Goal: Task Accomplishment & Management: Use online tool/utility

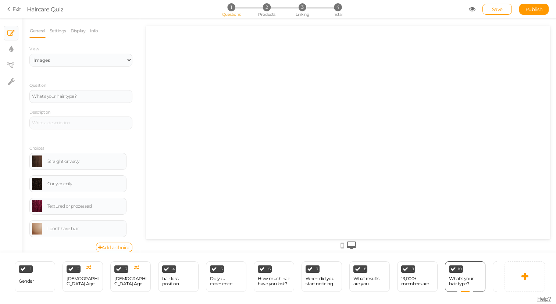
select select "2"
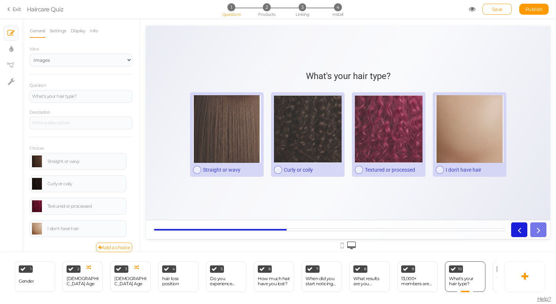
scroll to position [0, 191]
click at [62, 26] on link "Settings" at bounding box center [57, 31] width 17 height 14
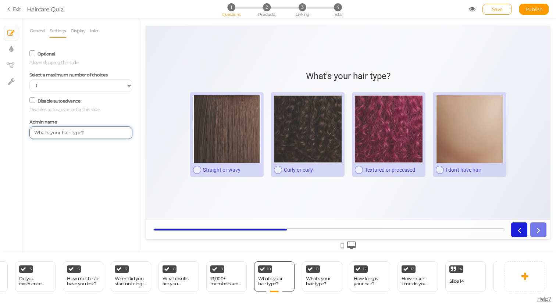
click at [88, 131] on input "What's your hair type?" at bounding box center [80, 133] width 103 height 13
drag, startPoint x: 62, startPoint y: 133, endPoint x: 36, endPoint y: 132, distance: 26.5
click at [36, 132] on input "What's your hair type?" at bounding box center [80, 133] width 103 height 13
click at [74, 132] on input "hair type?" at bounding box center [80, 133] width 103 height 13
type input "hair type man"
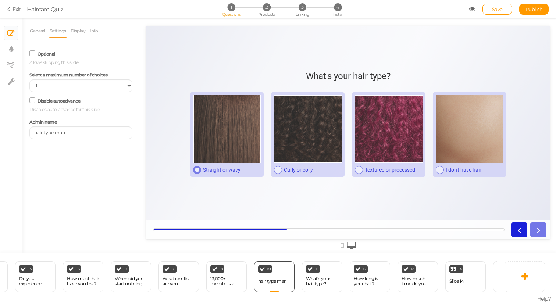
click at [217, 139] on div at bounding box center [227, 129] width 68 height 68
click at [41, 29] on link "General" at bounding box center [37, 31] width 16 height 14
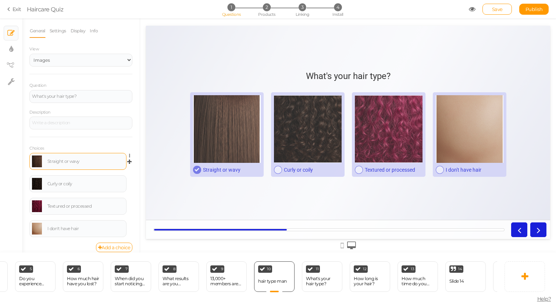
click at [37, 164] on link at bounding box center [37, 162] width 10 height 12
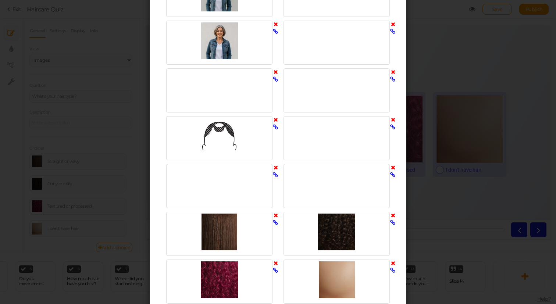
scroll to position [571, 0]
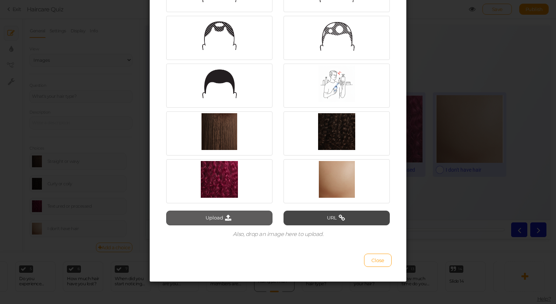
click at [220, 215] on button "Upload" at bounding box center [219, 218] width 106 height 15
click at [219, 219] on button "Upload" at bounding box center [219, 218] width 106 height 15
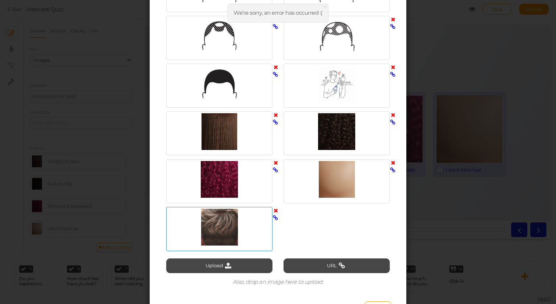
click at [216, 219] on div at bounding box center [219, 227] width 103 height 37
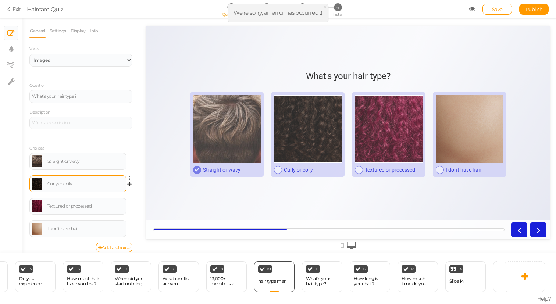
click at [36, 181] on link at bounding box center [37, 184] width 10 height 12
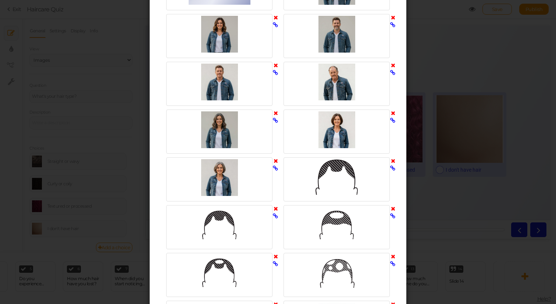
scroll to position [619, 0]
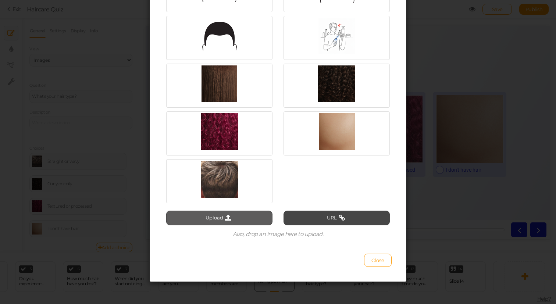
click at [235, 218] on button "Upload" at bounding box center [219, 218] width 106 height 15
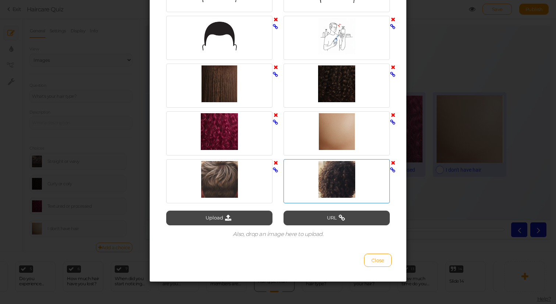
click at [325, 193] on div at bounding box center [337, 179] width 103 height 37
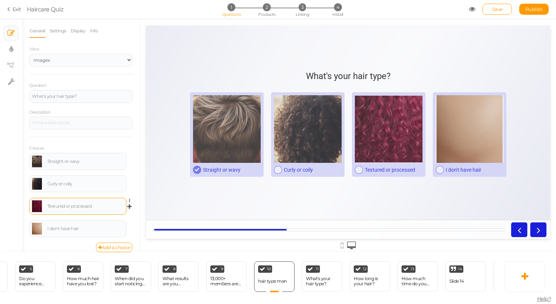
click at [37, 205] on link at bounding box center [37, 207] width 10 height 12
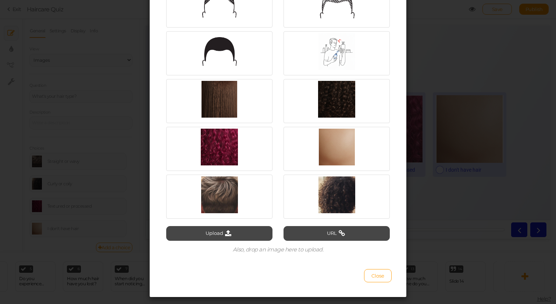
scroll to position [612, 0]
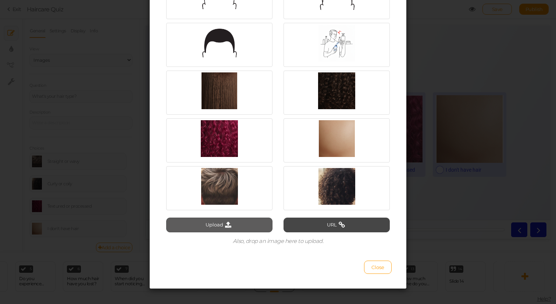
click at [217, 228] on button "Upload" at bounding box center [219, 225] width 106 height 15
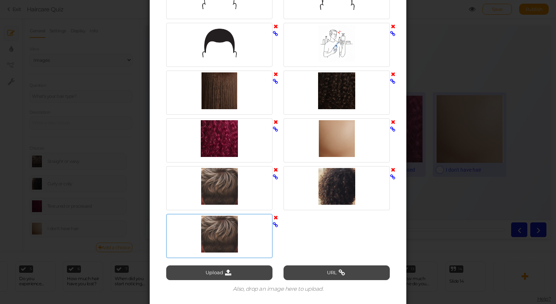
click at [227, 222] on div at bounding box center [219, 234] width 103 height 37
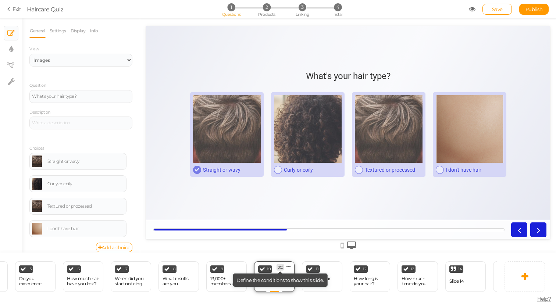
click at [280, 266] on icon at bounding box center [280, 267] width 5 height 5
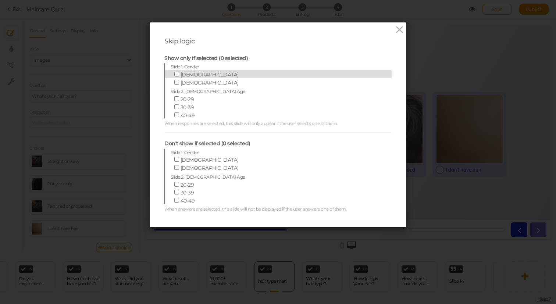
click at [210, 73] on label "[DEMOGRAPHIC_DATA]" at bounding box center [273, 74] width 204 height 8
click at [179, 73] on input "[DEMOGRAPHIC_DATA]" at bounding box center [176, 74] width 5 height 5
checkbox input "true"
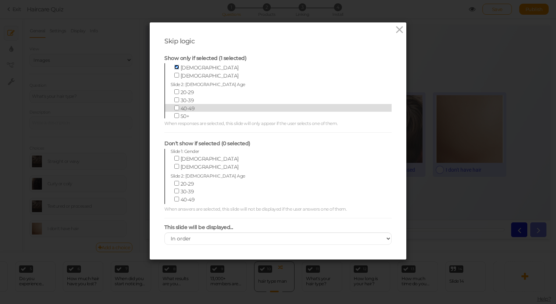
scroll to position [0, 0]
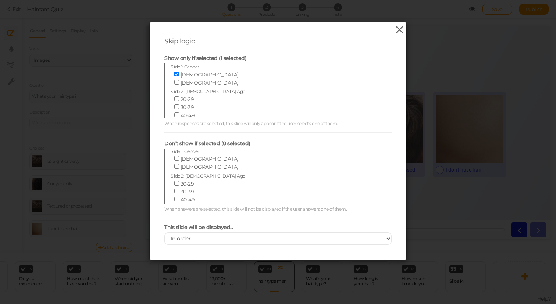
click at [397, 31] on icon at bounding box center [399, 29] width 11 height 11
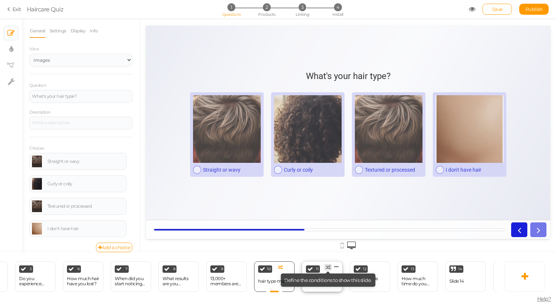
click at [329, 266] on icon at bounding box center [328, 267] width 5 height 5
select select "2"
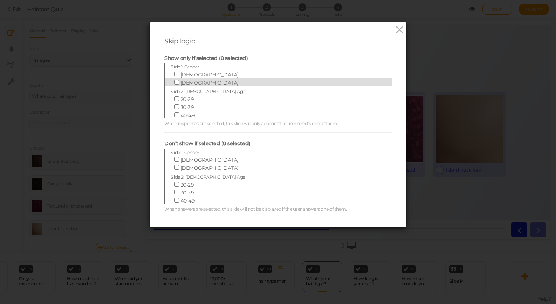
click at [186, 82] on span "[DEMOGRAPHIC_DATA]" at bounding box center [210, 82] width 58 height 7
click at [179, 82] on input "[DEMOGRAPHIC_DATA]" at bounding box center [176, 82] width 5 height 5
checkbox input "true"
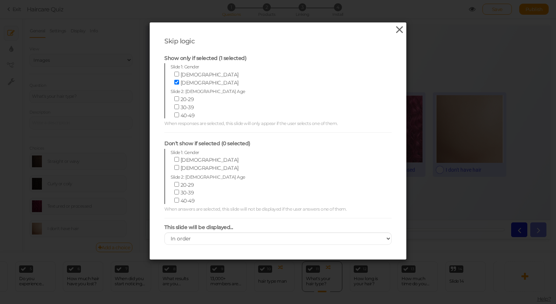
click at [399, 32] on icon at bounding box center [399, 29] width 11 height 11
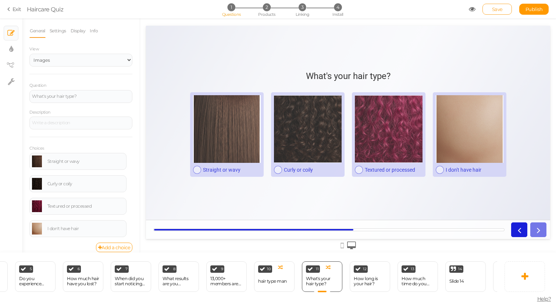
click at [499, 11] on span "Save" at bounding box center [497, 9] width 11 height 6
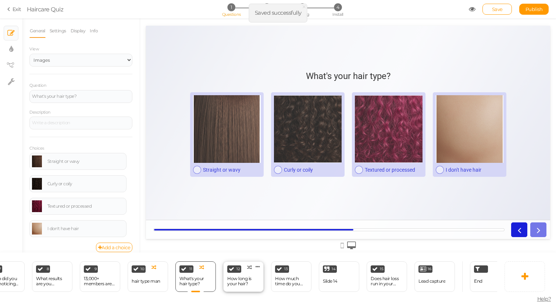
scroll to position [0, 335]
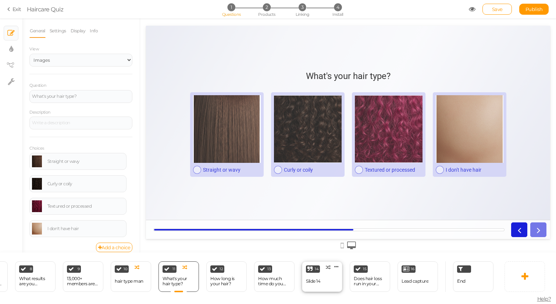
click at [323, 281] on div "14 Slide 14 × Define the conditions to show this slide. Clone Change type Delete" at bounding box center [322, 277] width 40 height 31
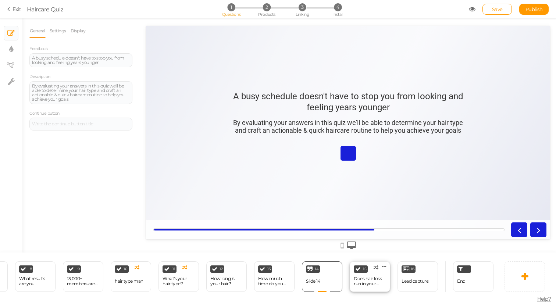
click at [363, 279] on div "Does hair loss run in your family?" at bounding box center [370, 281] width 32 height 10
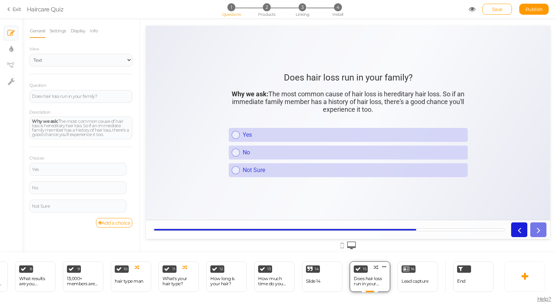
scroll to position [0, 0]
click at [525, 276] on icon at bounding box center [525, 276] width 7 height 9
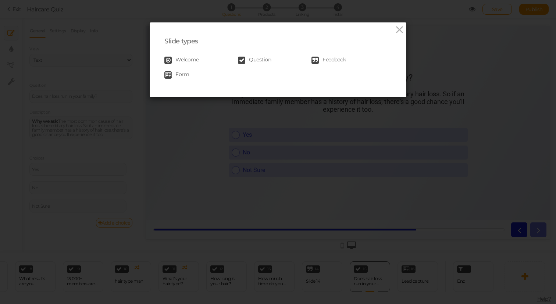
click at [258, 55] on div "Welcome Question Feedback Form" at bounding box center [277, 67] width 227 height 29
click at [258, 60] on span "Question" at bounding box center [260, 60] width 22 height 7
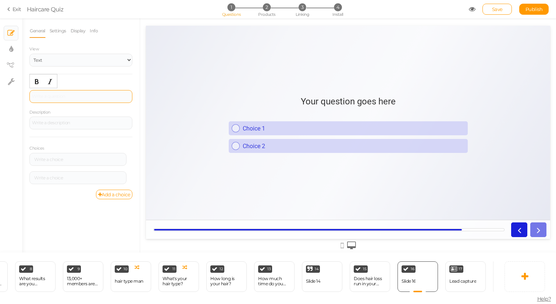
click at [59, 93] on div at bounding box center [80, 96] width 103 height 13
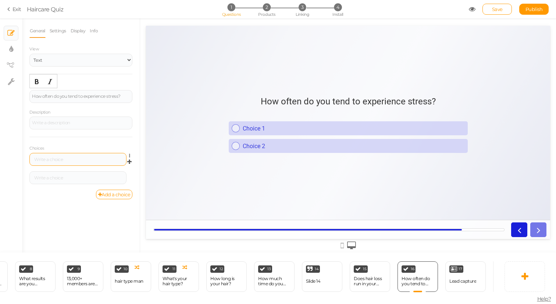
click at [53, 162] on div at bounding box center [77, 159] width 97 height 13
click at [54, 160] on div at bounding box center [78, 160] width 92 height 4
click at [51, 180] on div at bounding box center [78, 178] width 92 height 4
paste div
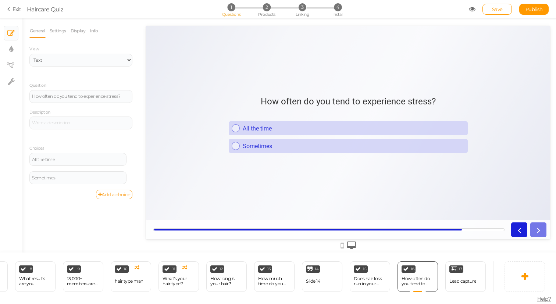
click at [104, 194] on link "Add a choice" at bounding box center [114, 195] width 37 height 10
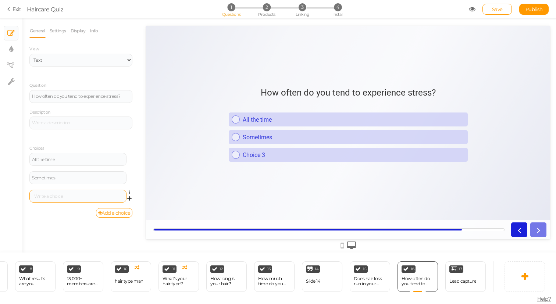
click at [57, 191] on div at bounding box center [77, 196] width 97 height 13
click at [57, 194] on div at bounding box center [78, 196] width 92 height 4
paste div
click at [112, 215] on link "Add a choice" at bounding box center [114, 213] width 37 height 10
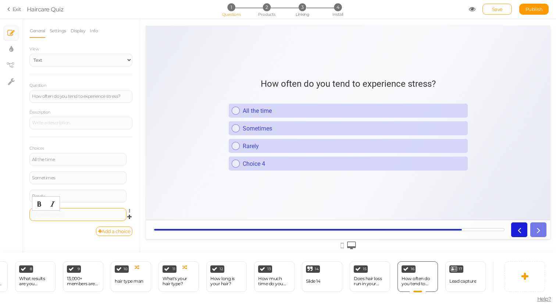
click at [55, 213] on div at bounding box center [78, 215] width 92 height 4
click at [57, 236] on div "General Settings Display Info View Text Images Slider Dropdown Question How oft…" at bounding box center [81, 138] width 118 height 229
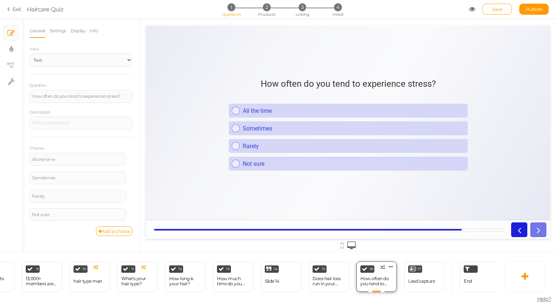
scroll to position [0, 382]
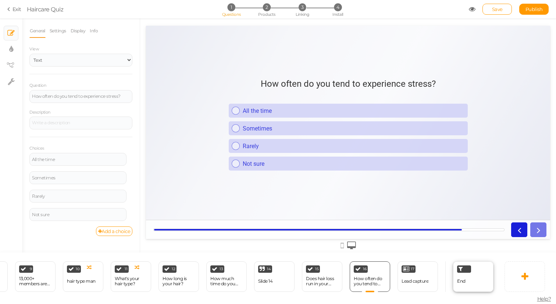
click at [463, 280] on span "End" at bounding box center [461, 282] width 8 height 6
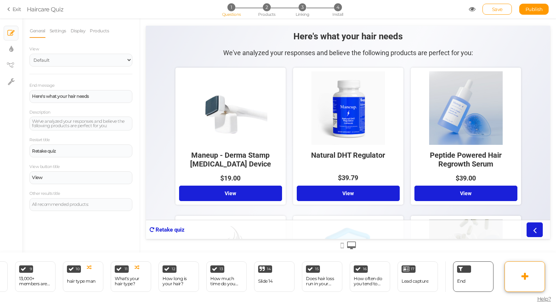
click at [515, 281] on link at bounding box center [525, 277] width 40 height 31
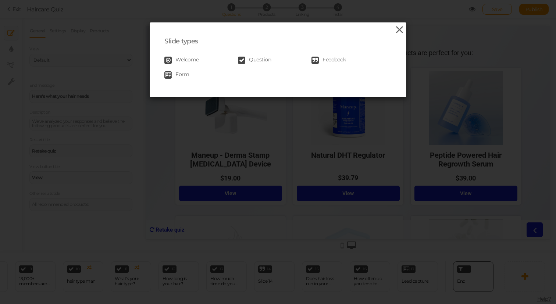
click at [400, 28] on icon at bounding box center [399, 29] width 11 height 11
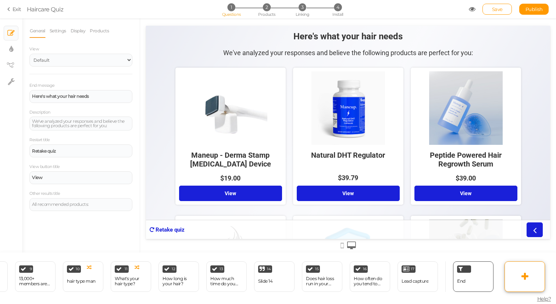
click at [527, 279] on icon at bounding box center [525, 276] width 7 height 9
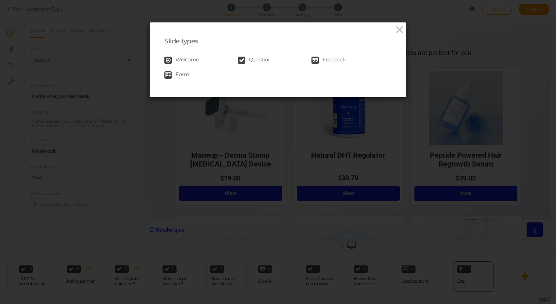
click at [339, 60] on span "Feedback" at bounding box center [334, 60] width 23 height 7
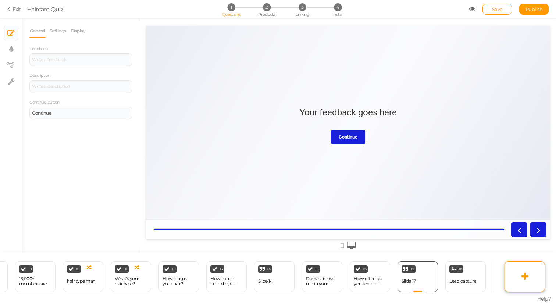
click at [522, 274] on icon at bounding box center [525, 276] width 7 height 9
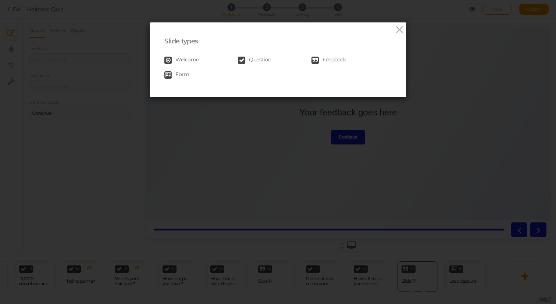
click at [264, 59] on span "Question" at bounding box center [260, 60] width 22 height 7
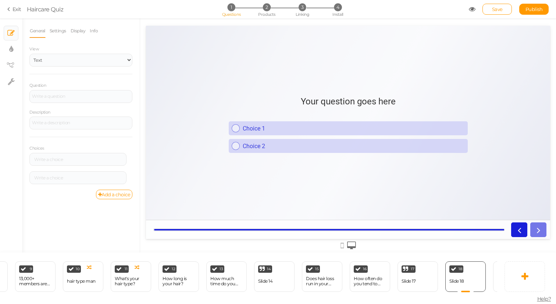
scroll to position [0, 0]
drag, startPoint x: 454, startPoint y: 278, endPoint x: 397, endPoint y: 276, distance: 57.1
click at [320, 103] on h1 "Your question goes here" at bounding box center [348, 105] width 95 height 18
click at [61, 100] on div at bounding box center [80, 96] width 103 height 13
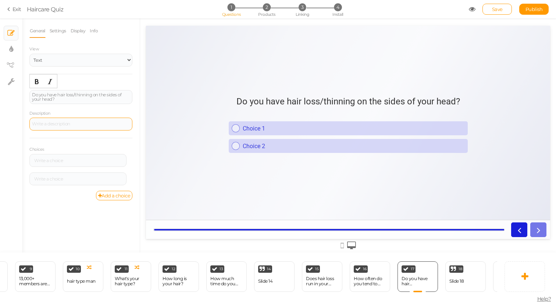
click at [69, 123] on div at bounding box center [80, 124] width 103 height 13
click at [56, 159] on div at bounding box center [78, 161] width 92 height 4
click at [43, 181] on div at bounding box center [77, 179] width 97 height 13
click at [46, 177] on div at bounding box center [78, 179] width 92 height 4
click at [494, 7] on span "Save" at bounding box center [497, 9] width 11 height 6
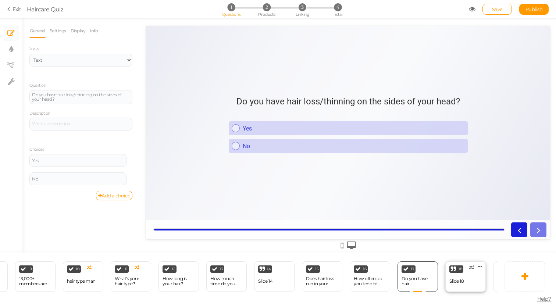
click at [465, 290] on div "18 Slide 18 × Define the conditions to show this slide. Clone Change type Delete" at bounding box center [466, 277] width 40 height 31
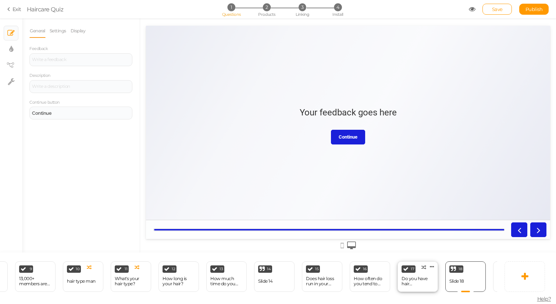
click at [405, 281] on div "Do you have hair loss/thinning on the sides of your head?" at bounding box center [418, 281] width 32 height 10
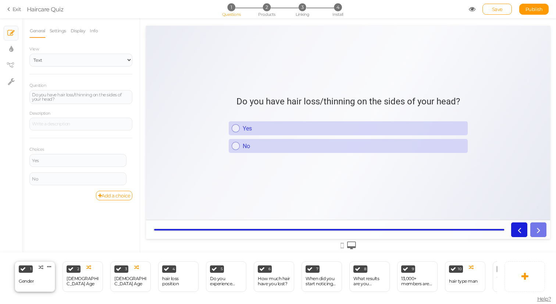
click at [25, 274] on div "1 Gender × Define the conditions to show this slide. Clone Change type Delete" at bounding box center [35, 277] width 40 height 31
select select "2"
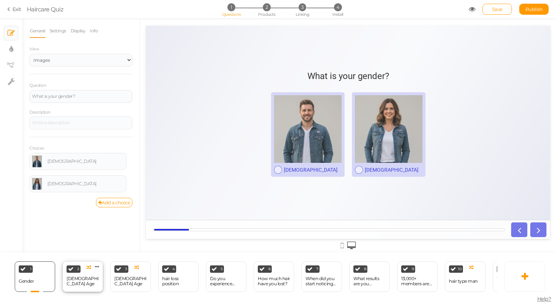
click at [83, 282] on div "[DEMOGRAPHIC_DATA] Age" at bounding box center [83, 281] width 32 height 10
select select "2"
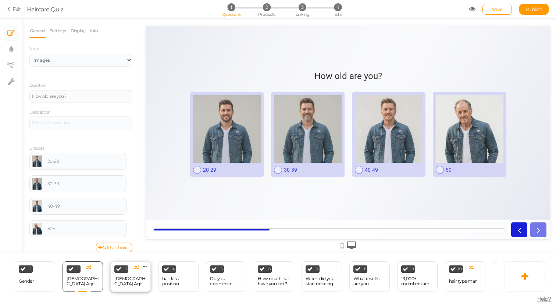
click at [135, 282] on div "[DEMOGRAPHIC_DATA] Age" at bounding box center [130, 281] width 32 height 10
select select "2"
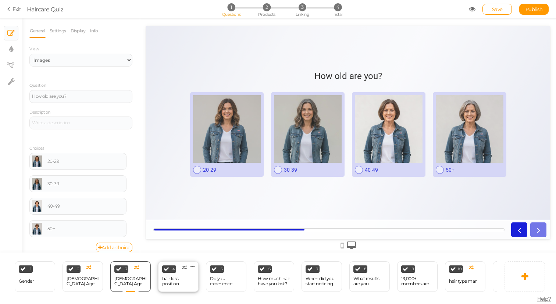
click at [177, 282] on div "hair loss position" at bounding box center [178, 281] width 32 height 10
select select "2"
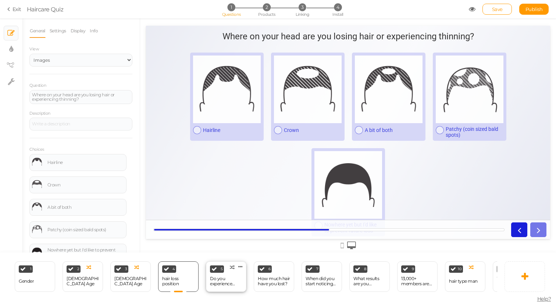
click at [231, 286] on div "Do you experience dandruff symptoms on your scalp? Flaking, itching, redness, o…" at bounding box center [226, 281] width 32 height 10
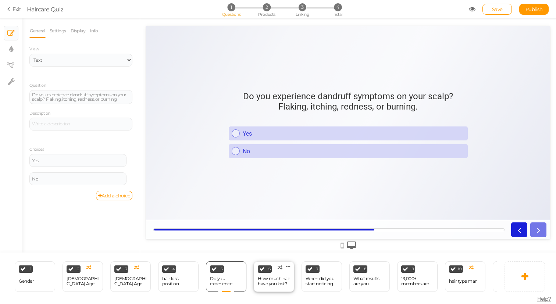
click at [274, 277] on div "How much hair have you lost?" at bounding box center [274, 281] width 32 height 10
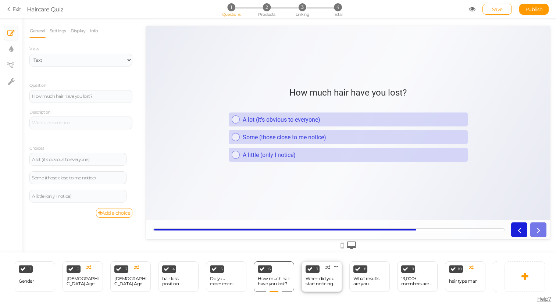
click at [323, 284] on div "When did you start noticing changes to your hair?" at bounding box center [322, 281] width 32 height 10
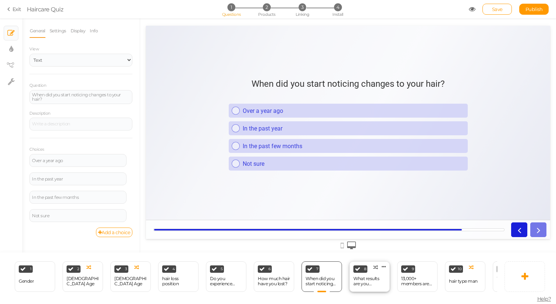
click at [369, 283] on div "What results are you expecting from your treatment?" at bounding box center [370, 281] width 32 height 10
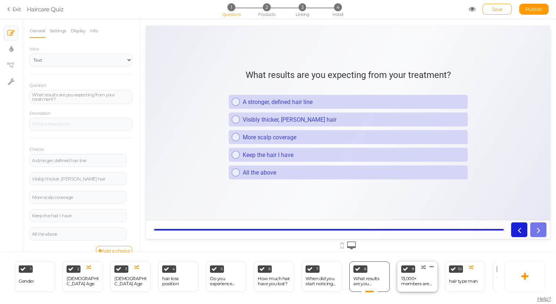
click at [408, 281] on div "13,000+ members are actively using Maneup" at bounding box center [417, 281] width 32 height 10
select select "2"
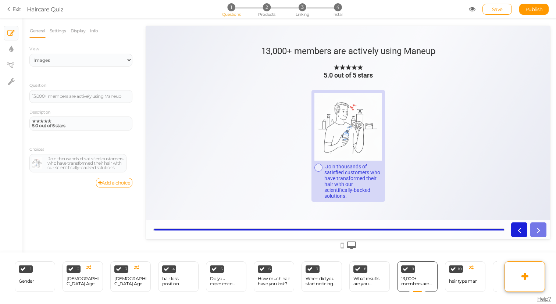
click at [526, 276] on icon at bounding box center [525, 276] width 7 height 9
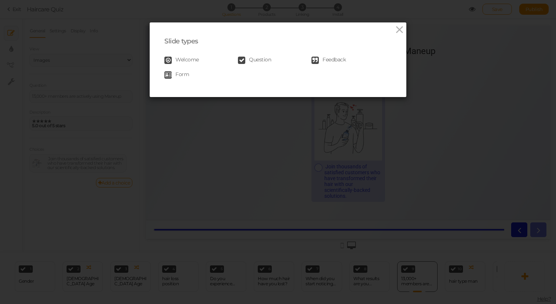
click at [327, 59] on span "Feedback" at bounding box center [334, 60] width 23 height 7
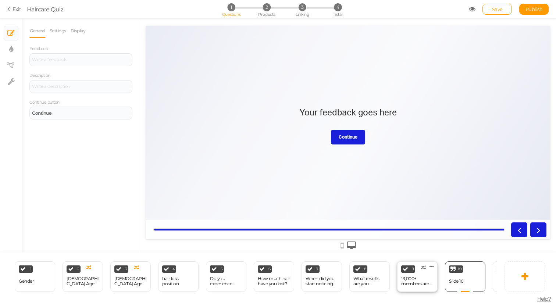
click at [410, 286] on div "13,000+ members are actively using Maneup" at bounding box center [417, 281] width 32 height 10
select select "2"
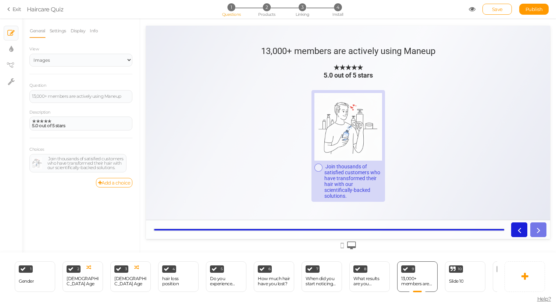
click at [350, 49] on div "13,000+ members are actively using Maneup" at bounding box center [348, 51] width 174 height 10
click at [64, 94] on div "13,000+ members are actively using Maneup" at bounding box center [81, 96] width 98 height 4
click at [463, 282] on div "Slide 10" at bounding box center [456, 281] width 14 height 5
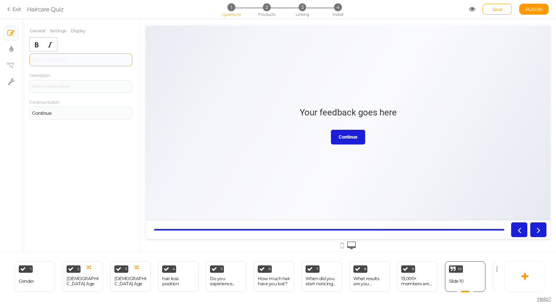
click at [52, 60] on div at bounding box center [80, 59] width 103 height 13
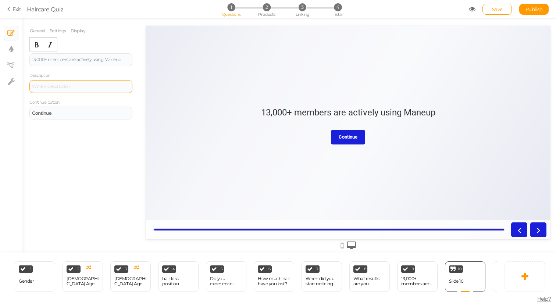
click at [86, 84] on div at bounding box center [81, 86] width 98 height 4
click at [413, 282] on div "13,000+ members are actively using Maneup" at bounding box center [417, 281] width 32 height 10
select select "2"
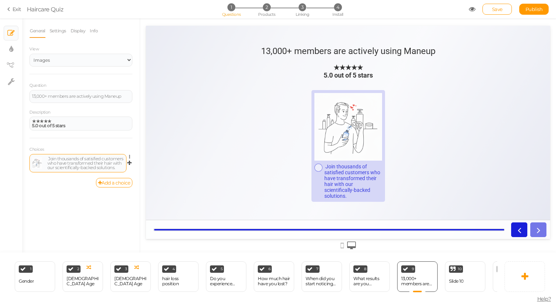
click at [87, 160] on div "Join thousands of satisfied customers who have transformed their hair with our …" at bounding box center [85, 163] width 77 height 13
click at [473, 287] on div "10 Slide 10 × Define the conditions to show this slide. Clone Change type Delete" at bounding box center [465, 277] width 40 height 31
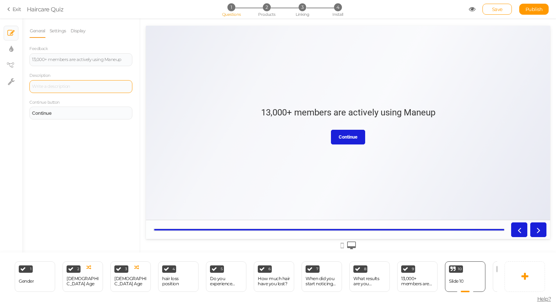
click at [71, 84] on div at bounding box center [80, 86] width 103 height 13
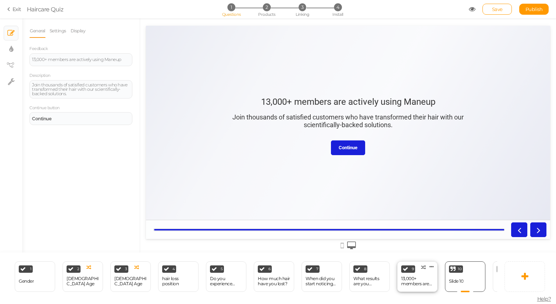
click at [412, 284] on div "13,000+ members are actively using Maneup" at bounding box center [417, 281] width 32 height 10
select select "2"
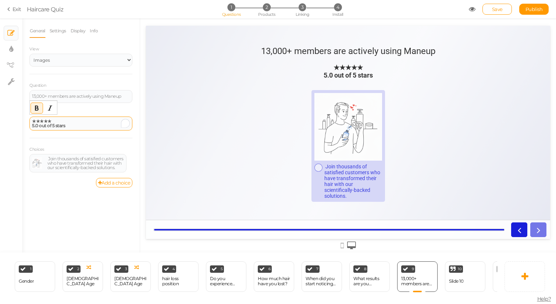
click at [74, 126] on div "★★★★★ 5.0 out of 5 stars" at bounding box center [81, 123] width 98 height 9
click at [459, 285] on div "Slide 10" at bounding box center [456, 281] width 14 height 13
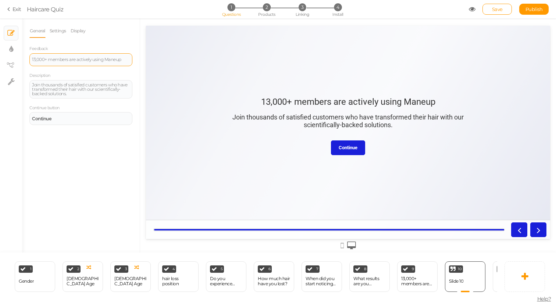
click at [129, 59] on div "13,000+ members are actively using Maneup" at bounding box center [81, 59] width 98 height 4
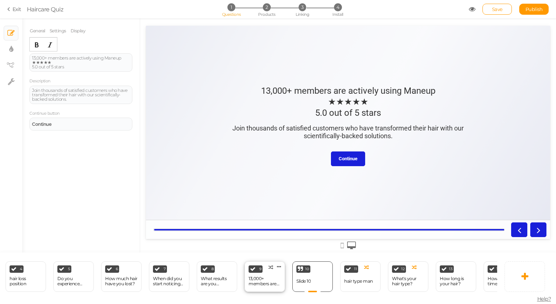
scroll to position [0, 153]
click at [9, 82] on icon at bounding box center [11, 81] width 7 height 7
select select "en"
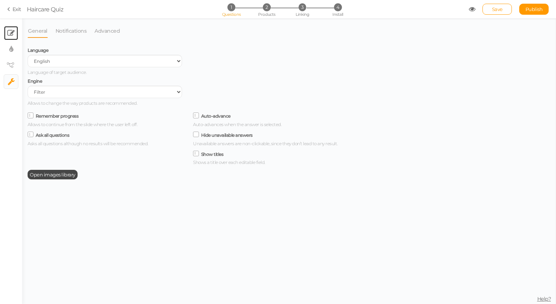
click at [10, 38] on link "× Slides" at bounding box center [11, 33] width 14 height 14
select select "2"
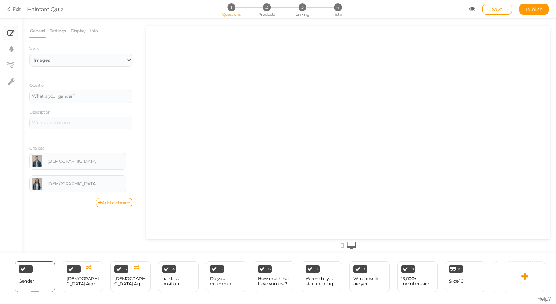
scroll to position [0, 0]
click at [502, 11] on span "Save" at bounding box center [497, 9] width 11 height 6
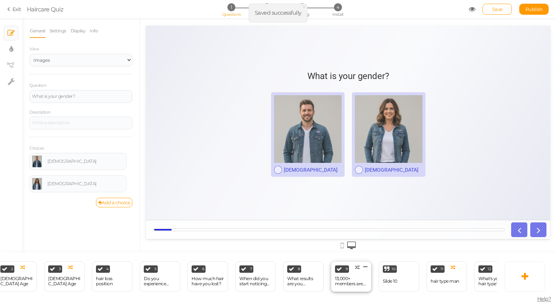
scroll to position [0, 75]
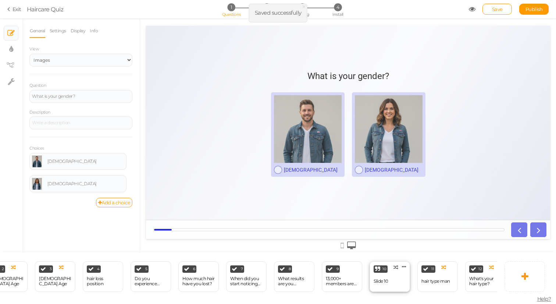
click at [390, 283] on div "10 Slide 10 × Define the conditions to show this slide. Clone Change type Delete" at bounding box center [390, 277] width 40 height 31
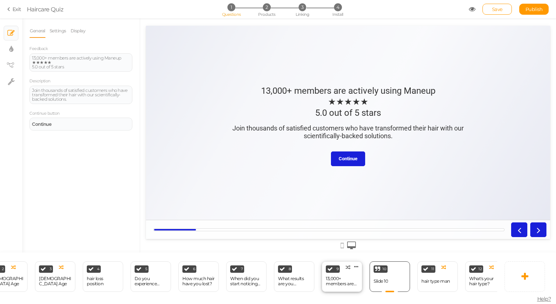
click at [348, 285] on div "13,000+ members are actively using Maneup" at bounding box center [342, 281] width 32 height 10
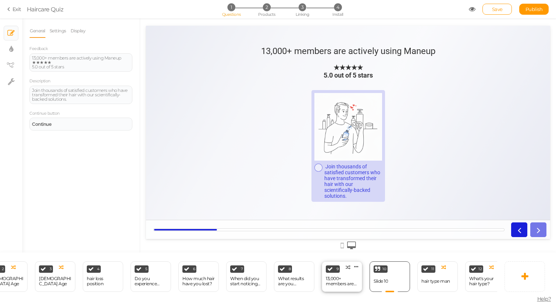
select select "2"
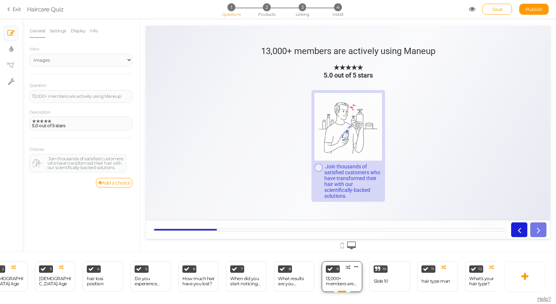
scroll to position [0, 0]
click at [348, 285] on div "13,000+ members are actively using Maneup" at bounding box center [342, 281] width 32 height 10
click at [381, 289] on div "10 Slide 10 × Define the conditions to show this slide. Clone Change type Delete" at bounding box center [390, 277] width 40 height 31
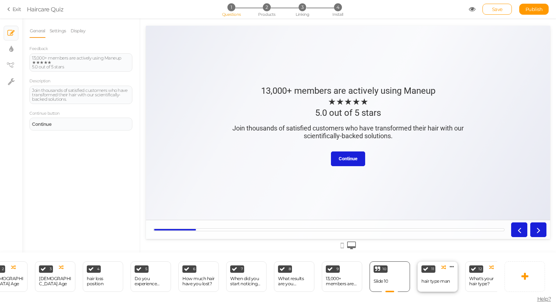
click at [426, 283] on div "hair type man" at bounding box center [436, 281] width 29 height 5
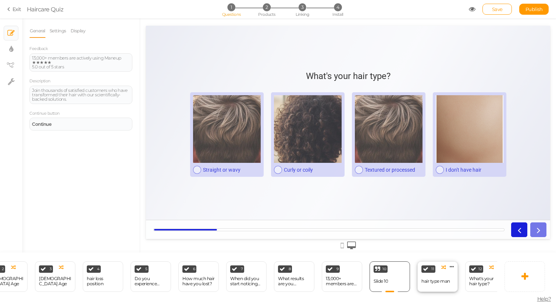
select select "2"
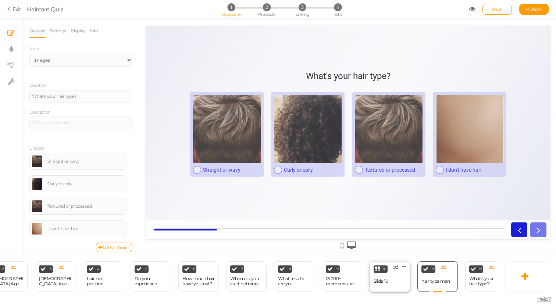
click at [385, 286] on div "Slide 10" at bounding box center [381, 281] width 14 height 13
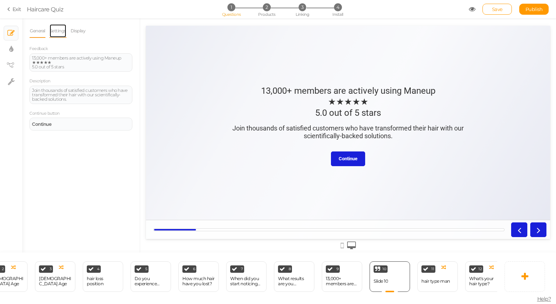
click at [60, 31] on link "Settings" at bounding box center [57, 31] width 17 height 14
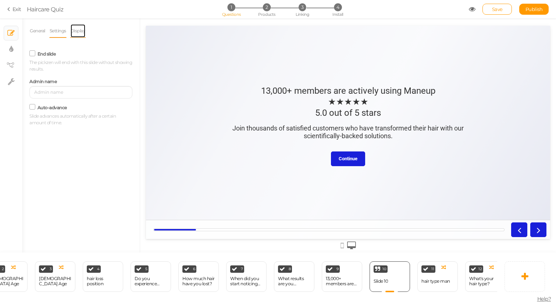
click at [75, 33] on link "Display" at bounding box center [78, 31] width 16 height 14
click at [32, 33] on link "General" at bounding box center [37, 31] width 16 height 14
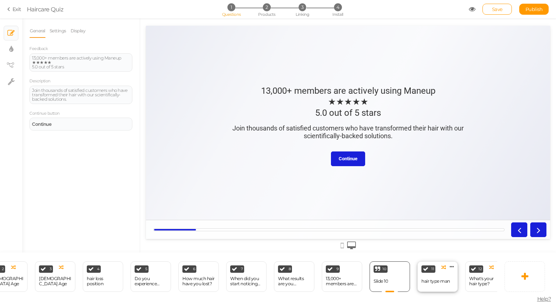
click at [434, 279] on div "hair type man" at bounding box center [436, 281] width 29 height 5
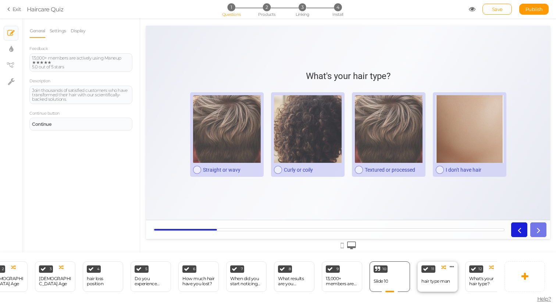
select select "2"
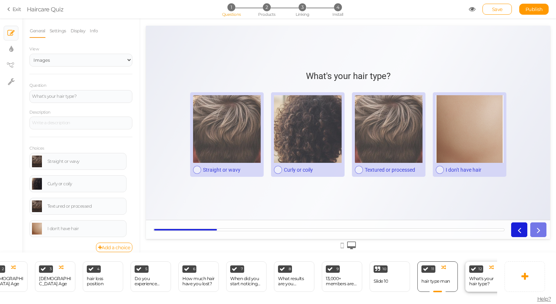
click at [480, 279] on div "What's your hair type?" at bounding box center [486, 281] width 32 height 10
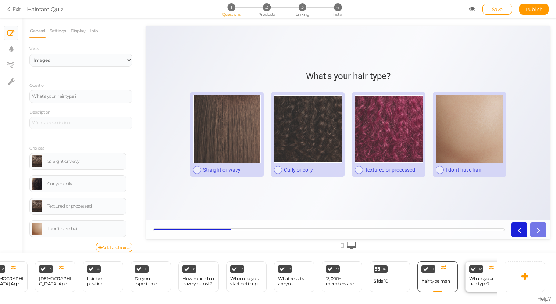
select select "2"
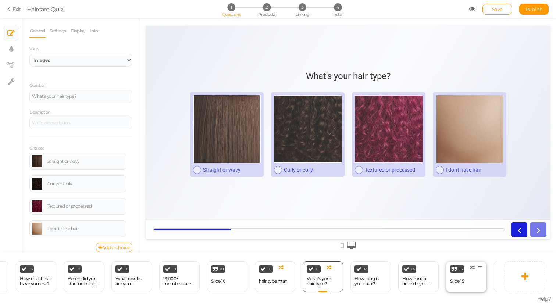
scroll to position [0, 243]
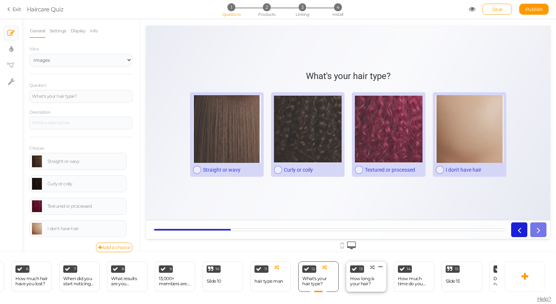
click at [371, 285] on div "How long is your hair?" at bounding box center [366, 281] width 32 height 10
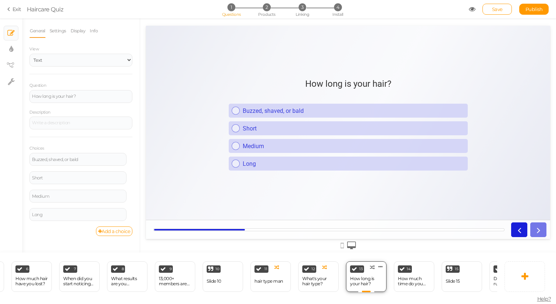
scroll to position [0, 0]
click at [401, 282] on div "How much time do you spend on your hair every day?" at bounding box center [414, 281] width 32 height 10
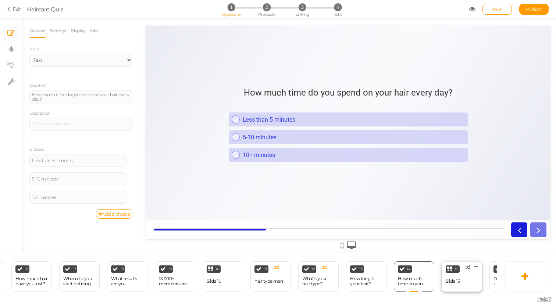
click at [458, 284] on div "Slide 15" at bounding box center [453, 281] width 14 height 5
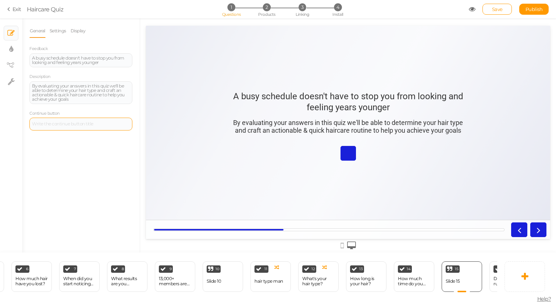
click at [61, 124] on div at bounding box center [80, 124] width 103 height 13
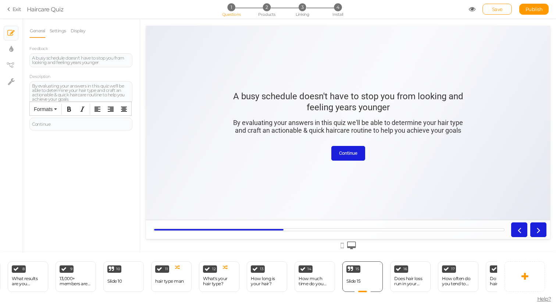
scroll to position [0, 375]
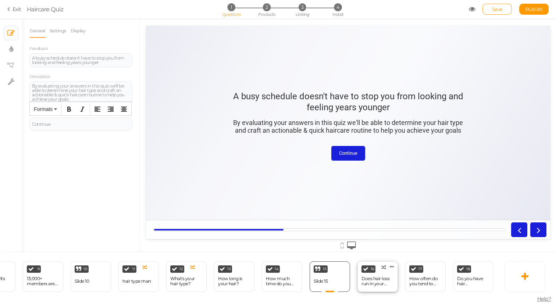
click at [380, 279] on div "Does hair loss run in your family?" at bounding box center [378, 281] width 32 height 10
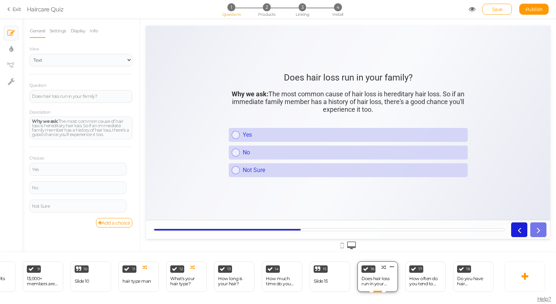
scroll to position [0, 0]
click at [420, 281] on div "How often do you tend to experience stress?" at bounding box center [426, 281] width 32 height 10
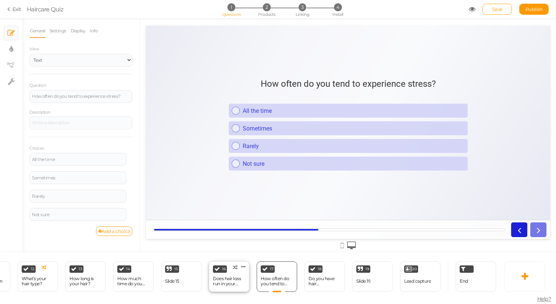
scroll to position [0, 526]
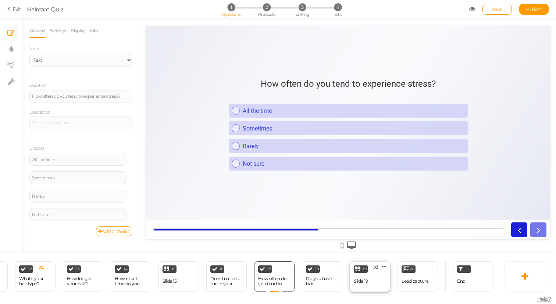
click at [372, 288] on div "19 Slide 19 × Define the conditions to show this slide. Clone Change type Delete" at bounding box center [370, 277] width 40 height 31
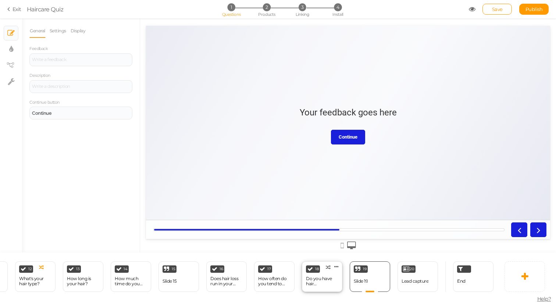
click at [316, 283] on div "Do you have hair loss/thinning on the sides of your head?" at bounding box center [322, 281] width 32 height 10
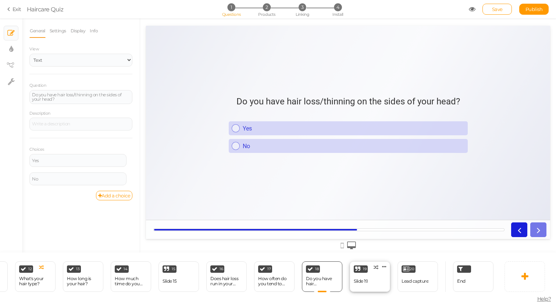
click at [376, 283] on div "19 Slide 19 × Define the conditions to show this slide. Clone Change type Delete" at bounding box center [370, 277] width 40 height 31
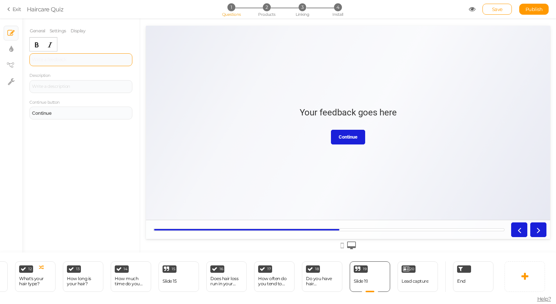
click at [58, 61] on div at bounding box center [80, 59] width 103 height 13
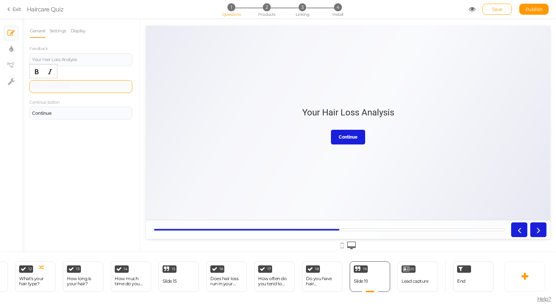
click at [62, 86] on div at bounding box center [80, 86] width 103 height 13
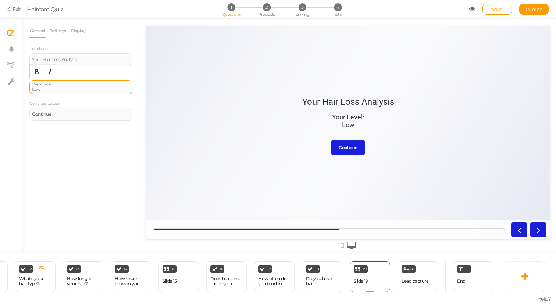
click at [37, 91] on div "Your Level: Low" at bounding box center [81, 87] width 98 height 9
click at [75, 86] on div "Your Level: Low" at bounding box center [81, 87] width 98 height 9
click at [59, 88] on div "Your Level: ﻿ Low" at bounding box center [81, 86] width 98 height 4
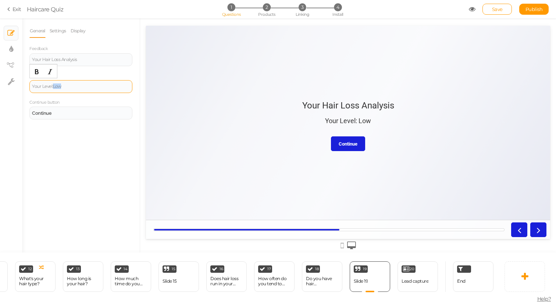
click at [59, 88] on div "Your Level: Low" at bounding box center [81, 86] width 98 height 4
click at [95, 86] on div "Your Level: Low" at bounding box center [81, 86] width 98 height 4
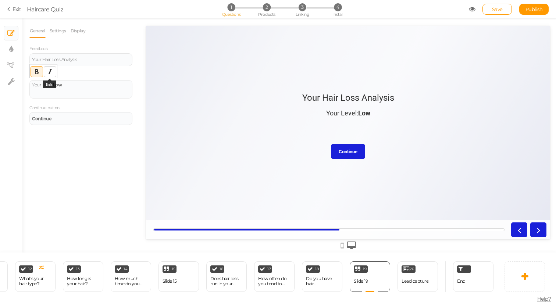
click at [50, 71] on icon "Italic" at bounding box center [50, 72] width 6 height 6
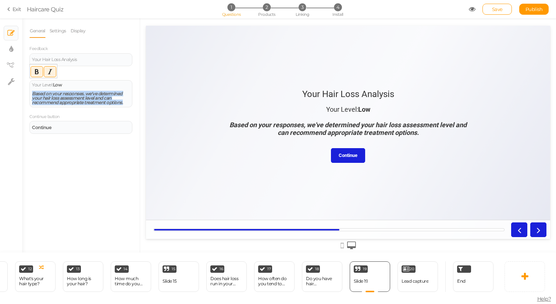
drag, startPoint x: 127, startPoint y: 102, endPoint x: 29, endPoint y: 95, distance: 97.8
click at [29, 95] on div "General Settings Display Feedback Your Hair Loss Analysis Description Your Leve…" at bounding box center [81, 138] width 118 height 229
click at [36, 74] on icon "Bold" at bounding box center [37, 72] width 6 height 6
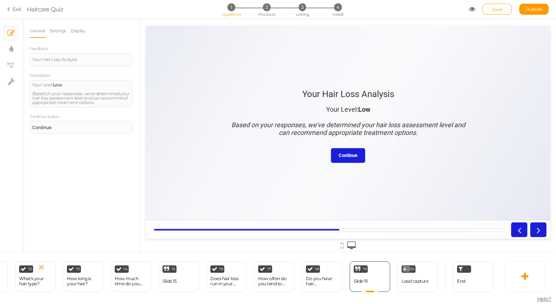
click at [177, 91] on div "Your Hair Loss Analysis Your Level: Low Based on your responses, we've determin…" at bounding box center [348, 132] width 404 height 99
click at [103, 163] on div "General Settings Display Feedback Your Hair Loss Analysis Description Your Leve…" at bounding box center [81, 138] width 118 height 229
click at [60, 83] on strong "Low" at bounding box center [57, 85] width 9 height 6
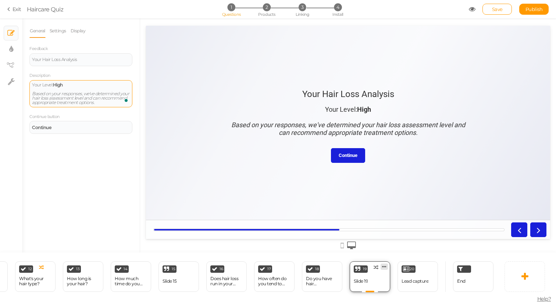
click at [383, 268] on icon at bounding box center [384, 267] width 4 height 6
click at [381, 266] on link "Clone" at bounding box center [372, 265] width 42 height 8
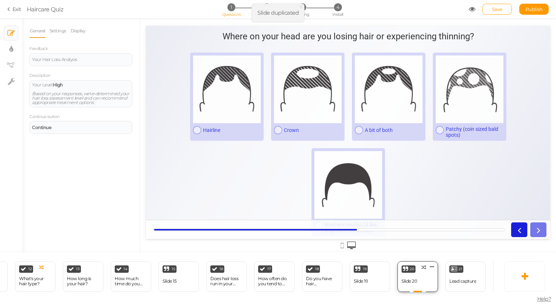
click at [420, 282] on div "20 Slide 20 × Define the conditions to show this slide. Clone Change type Delete" at bounding box center [418, 277] width 40 height 31
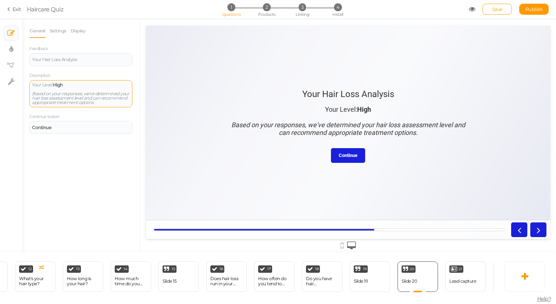
click at [60, 85] on strong "High" at bounding box center [58, 85] width 10 height 6
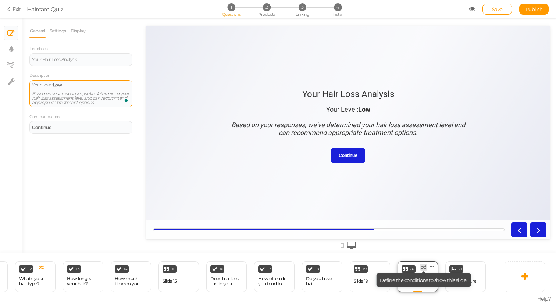
click at [424, 266] on icon at bounding box center [424, 267] width 5 height 5
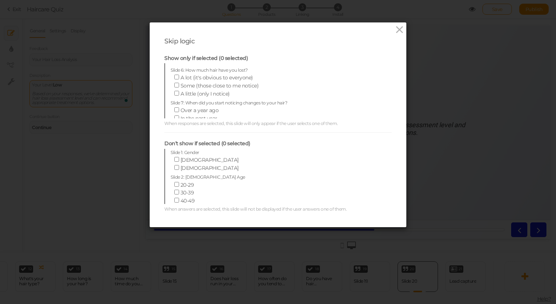
scroll to position [180, 0]
click at [176, 92] on input "A little (only I notice)" at bounding box center [176, 94] width 5 height 5
checkbox input "true"
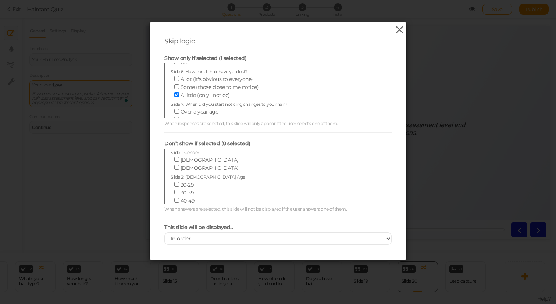
click at [400, 30] on icon at bounding box center [399, 29] width 11 height 11
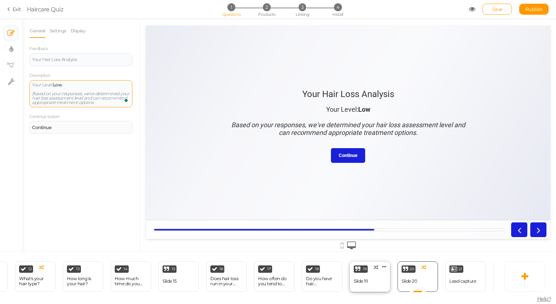
click at [371, 285] on div "19 Slide 19 × Define the conditions to show this slide. Clone Change type Delete" at bounding box center [370, 277] width 40 height 31
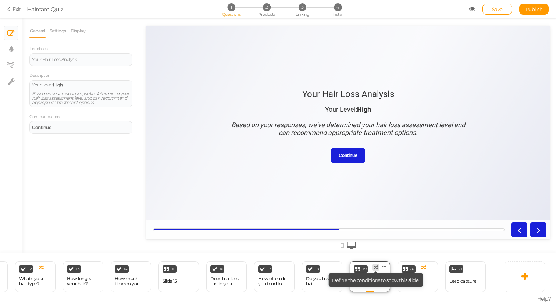
click at [376, 268] on icon at bounding box center [376, 267] width 5 height 5
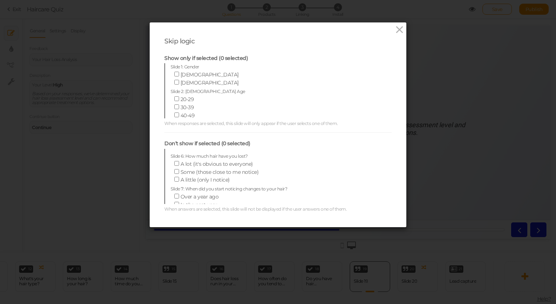
scroll to position [189, 0]
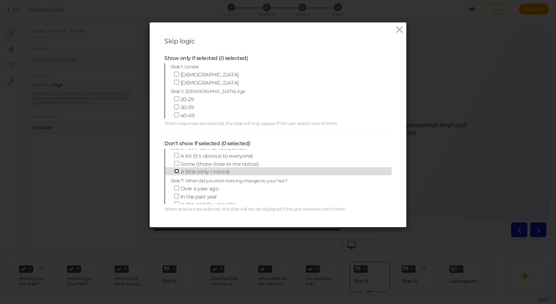
click at [176, 169] on input "A little (only I notice)" at bounding box center [176, 171] width 5 height 5
checkbox input "true"
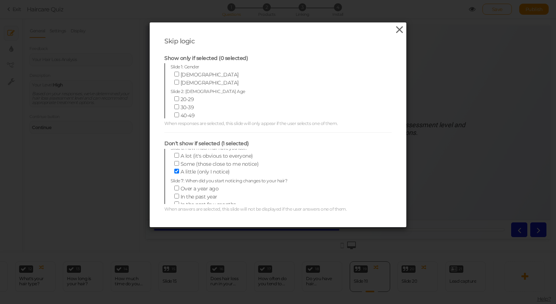
click at [397, 31] on icon at bounding box center [399, 29] width 11 height 11
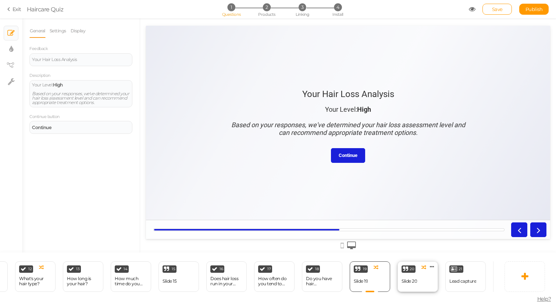
scroll to position [0, 574]
click at [368, 279] on div "Slide 20" at bounding box center [361, 281] width 15 height 5
click at [411, 284] on div "Lead capture" at bounding box center [415, 281] width 27 height 13
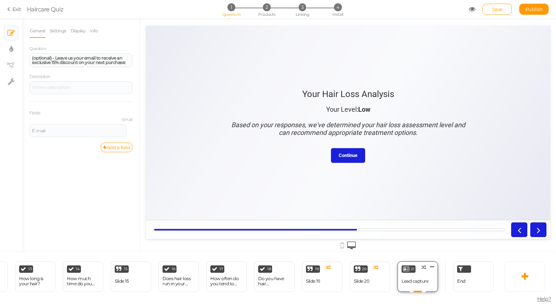
scroll to position [0, 0]
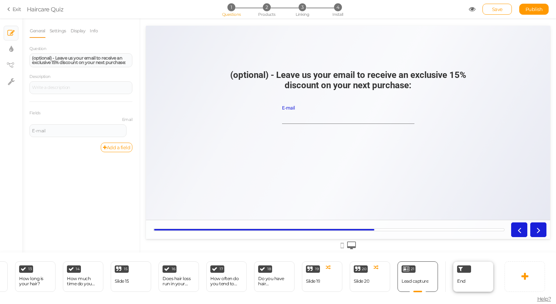
click at [460, 286] on div "End" at bounding box center [461, 281] width 8 height 13
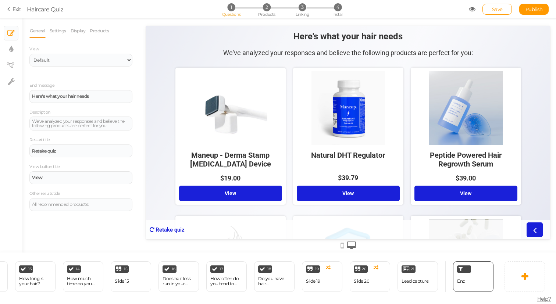
click at [171, 57] on header "Here's what your hair needs We've analyzed your responses and believe the follo…" at bounding box center [348, 47] width 404 height 33
click at [115, 61] on select "Default Top" at bounding box center [80, 60] width 103 height 13
select select "1000"
click at [29, 54] on select "Default Top" at bounding box center [80, 60] width 103 height 13
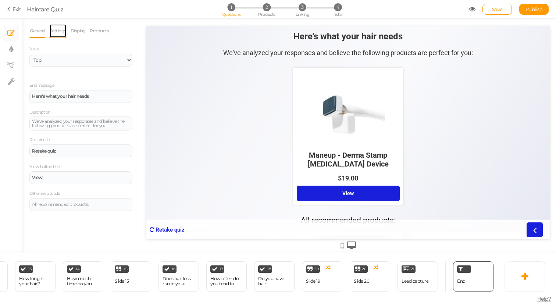
click at [63, 30] on link "Settings" at bounding box center [57, 31] width 17 height 14
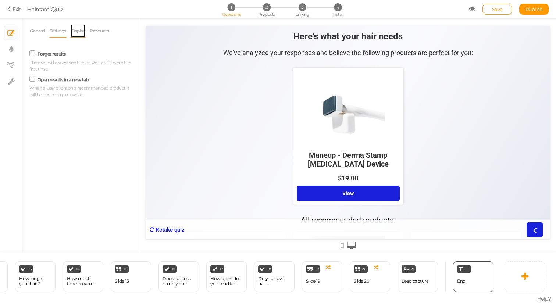
click at [79, 32] on link "Display" at bounding box center [78, 31] width 16 height 14
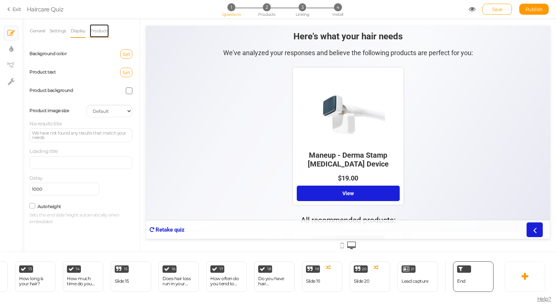
click at [103, 32] on link "Products" at bounding box center [99, 31] width 20 height 14
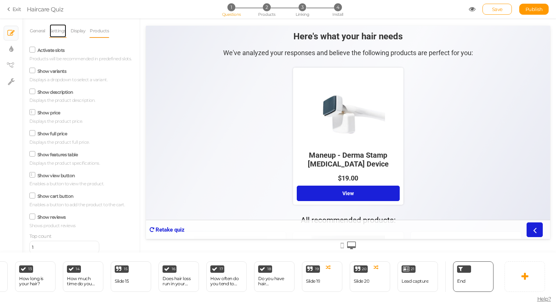
click at [60, 33] on link "Settings" at bounding box center [57, 31] width 17 height 14
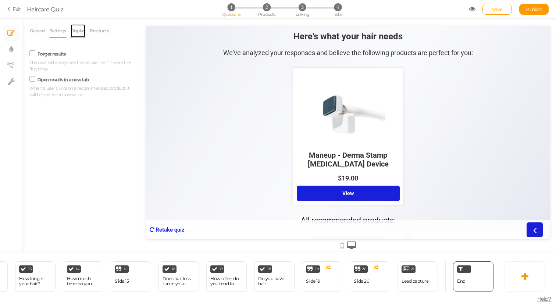
click at [84, 31] on link "Display" at bounding box center [78, 31] width 16 height 14
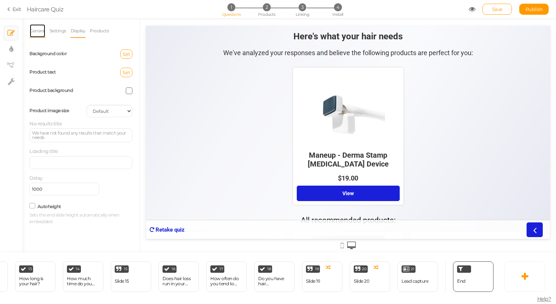
click at [36, 31] on link "General" at bounding box center [37, 31] width 16 height 14
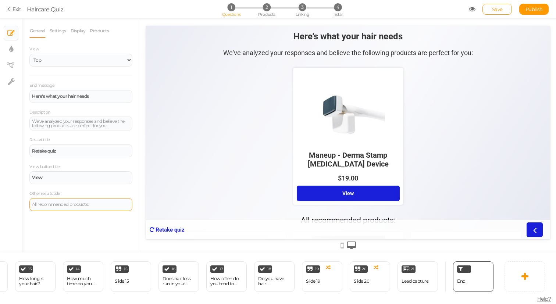
click at [93, 205] on div "All recommended products:" at bounding box center [81, 204] width 98 height 4
click at [7, 66] on icon at bounding box center [10, 66] width 7 height 6
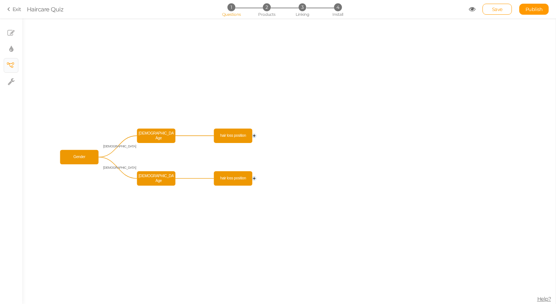
click at [230, 113] on icon "hair loss position [DEMOGRAPHIC_DATA] Age hair loss position [DEMOGRAPHIC_DATA]…" at bounding box center [289, 161] width 534 height 286
click at [499, 9] on span "Save" at bounding box center [497, 9] width 11 height 6
click at [8, 82] on icon at bounding box center [11, 81] width 7 height 7
select select "en"
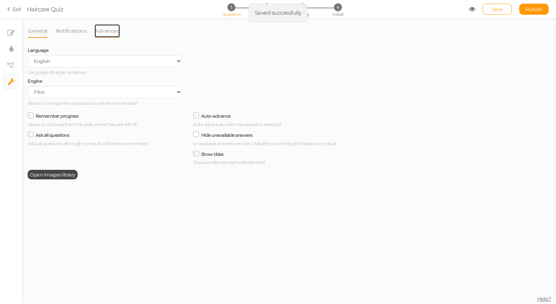
click at [109, 28] on link "Advanced" at bounding box center [107, 31] width 26 height 14
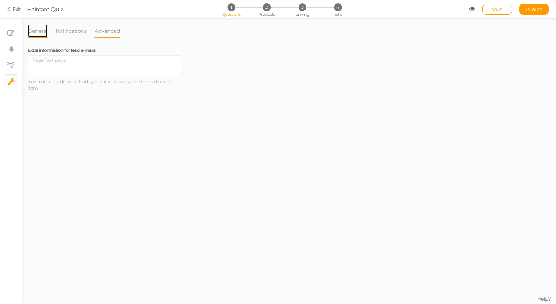
click at [42, 30] on link "General" at bounding box center [38, 31] width 20 height 14
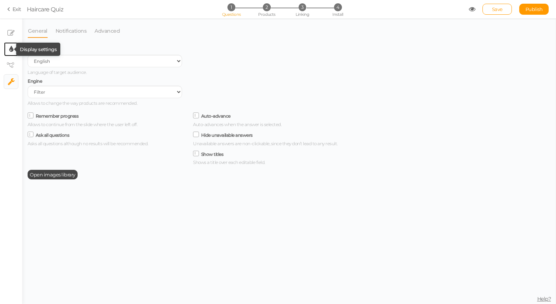
click at [10, 45] on tip-cont at bounding box center [11, 49] width 4 height 9
select select "2"
select select "roboto"
select select "fade"
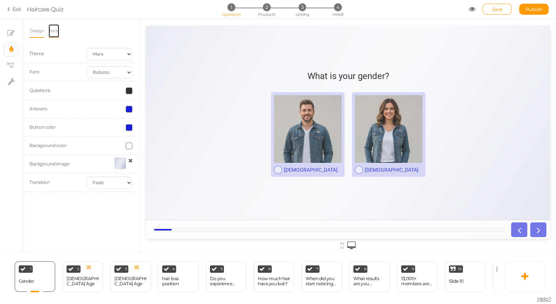
click at [54, 33] on link "Texts" at bounding box center [53, 31] width 11 height 14
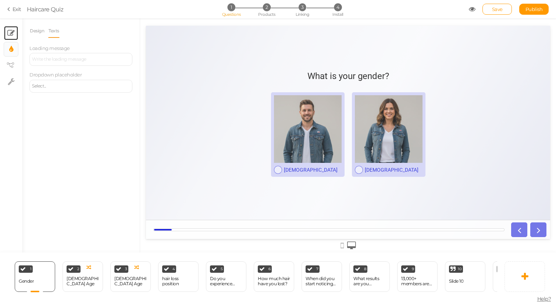
click at [11, 32] on icon at bounding box center [10, 32] width 7 height 7
select select "2"
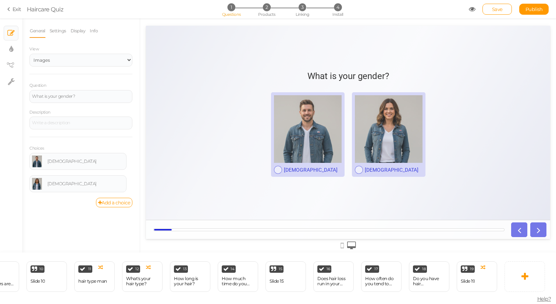
scroll to position [0, 574]
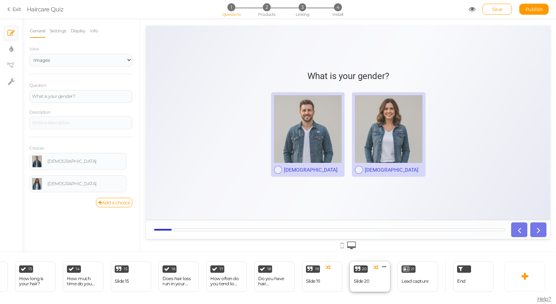
click at [374, 285] on div "20 Slide 20 × Define the conditions to show this slide. Clone Change type Delete" at bounding box center [370, 277] width 40 height 31
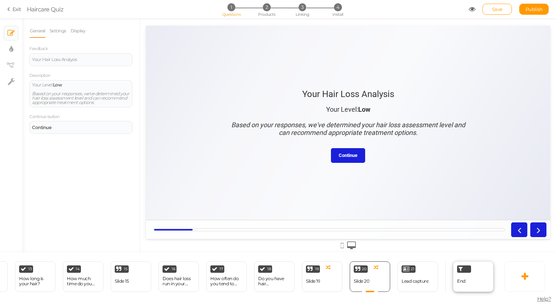
click at [467, 279] on div "End" at bounding box center [473, 277] width 40 height 31
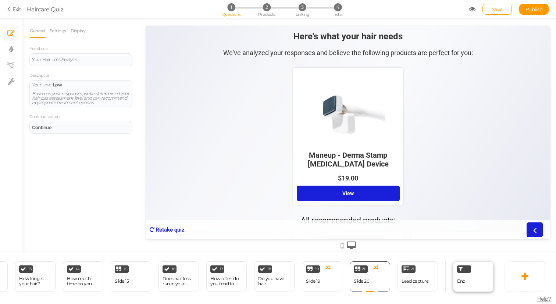
select select "1000"
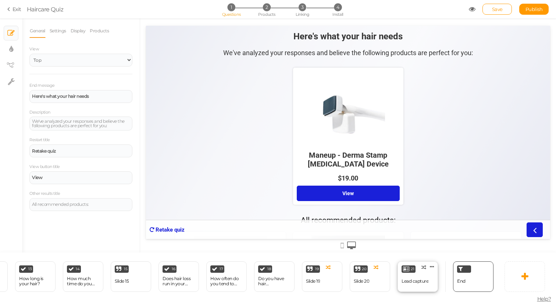
click at [421, 282] on div "Lead capture" at bounding box center [415, 281] width 27 height 5
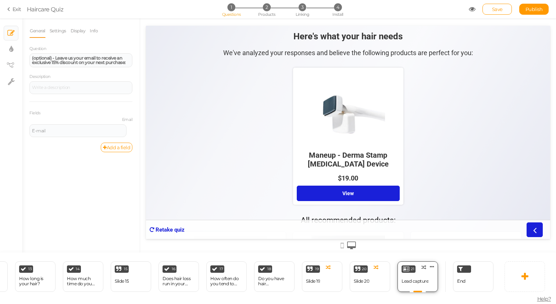
scroll to position [0, 0]
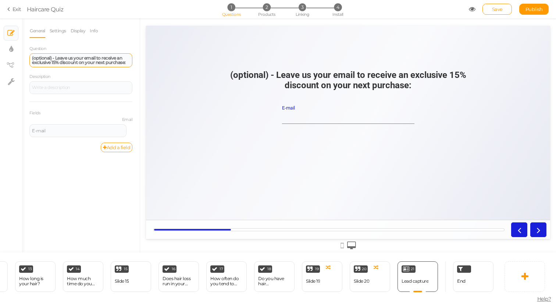
click at [92, 58] on strong "(optional) - Leave us your email to receive an exclusive 15% discount on your n…" at bounding box center [79, 60] width 94 height 10
click at [55, 60] on strong "(optional) - Leave us your email to receive an exclusive 15% discount on your n…" at bounding box center [79, 60] width 94 height 10
click at [89, 63] on strong "(optional) - Leave us your email to receive an exclusive 10% discount on your n…" at bounding box center [79, 60] width 94 height 10
click at [98, 63] on strong "(optional) - Leave us your email to receive an exclusive 10% discount on your n…" at bounding box center [79, 60] width 94 height 10
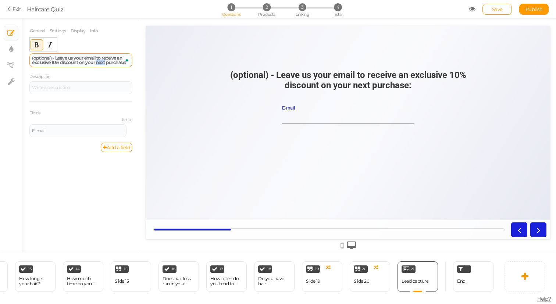
click at [98, 63] on strong "(optional) - Leave us your email to receive an exclusive 10% discount on your n…" at bounding box center [79, 60] width 94 height 10
drag, startPoint x: 52, startPoint y: 57, endPoint x: 28, endPoint y: 59, distance: 24.0
click at [28, 59] on div "General Settings Display Info Question (optional) - Leave us your email to rece…" at bounding box center [81, 138] width 118 height 229
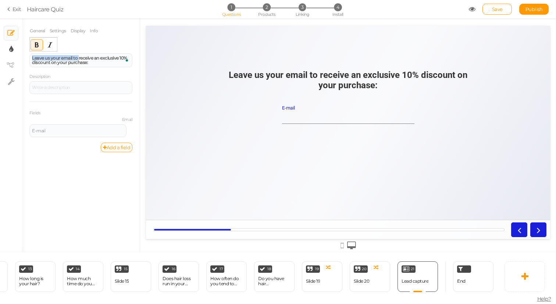
drag, startPoint x: 79, startPoint y: 57, endPoint x: 17, endPoint y: 52, distance: 62.0
click at [17, 52] on div "× Slides × Display settings × View tree × Settings General Settings Display Inf…" at bounding box center [278, 135] width 556 height 234
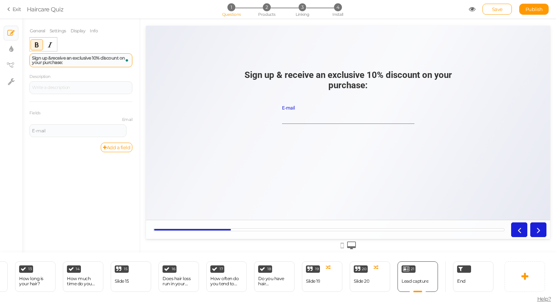
click at [78, 63] on div "Sign up & receive an exclusive 10% discount on your purchase:" at bounding box center [81, 60] width 98 height 9
click at [37, 45] on icon "Bold" at bounding box center [37, 45] width 6 height 6
click at [120, 146] on link "Add a field" at bounding box center [117, 148] width 32 height 10
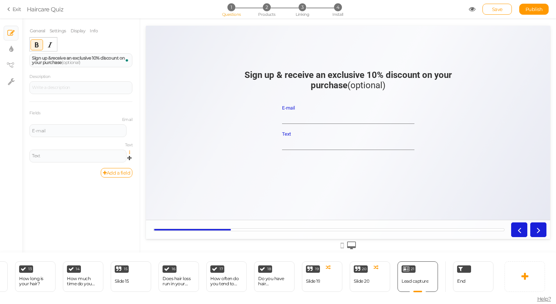
click at [129, 152] on icon at bounding box center [131, 153] width 5 height 4
click at [110, 178] on link "Delete" at bounding box center [103, 178] width 58 height 8
click at [61, 62] on strong "Sign up & receive an exclusive 10% discount on your purchase" at bounding box center [78, 60] width 93 height 10
click at [369, 284] on div "Slide 20" at bounding box center [361, 281] width 15 height 5
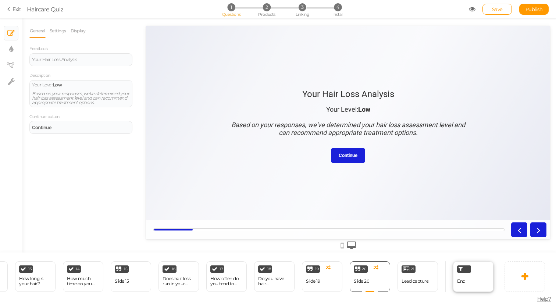
click at [468, 285] on div "End" at bounding box center [473, 277] width 40 height 31
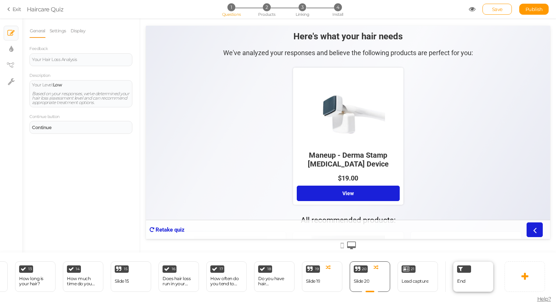
select select "1000"
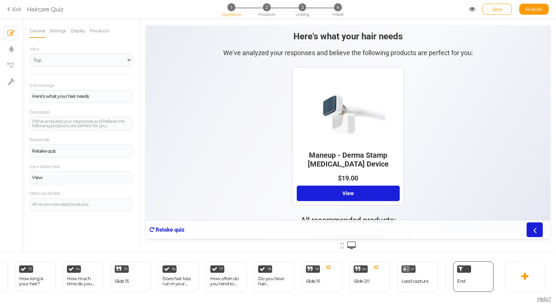
click at [360, 294] on div "1 Gender × Define the conditions to show this slide. Clone Change type Delete 2…" at bounding box center [249, 277] width 498 height 48
click at [371, 285] on div "20 Slide 20 × Define the conditions to show this slide. Clone Change type Delete" at bounding box center [370, 277] width 40 height 31
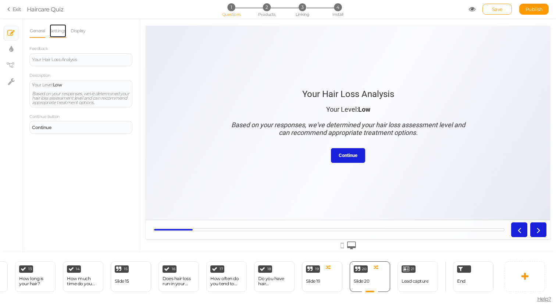
click at [64, 33] on link "Settings" at bounding box center [57, 31] width 17 height 14
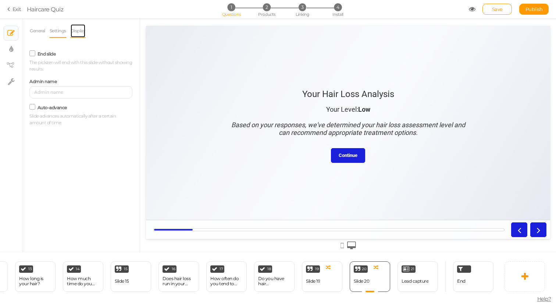
click at [78, 32] on link "Display" at bounding box center [78, 31] width 16 height 14
click at [61, 32] on link "Settings" at bounding box center [57, 31] width 17 height 14
click at [33, 54] on icon at bounding box center [33, 54] width 10 height 4
click at [0, 0] on input "End slide" at bounding box center [0, 0] width 0 height 0
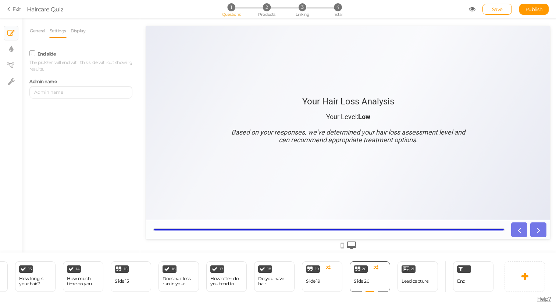
click at [385, 136] on em "Based on your responses, we've determined your hair loss assessment level and c…" at bounding box center [348, 135] width 234 height 15
click at [12, 86] on tooltip "× Settings" at bounding box center [11, 81] width 7 height 9
select select "en"
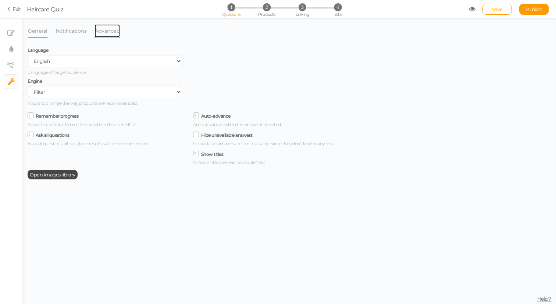
click at [102, 31] on link "Advanced" at bounding box center [107, 31] width 26 height 14
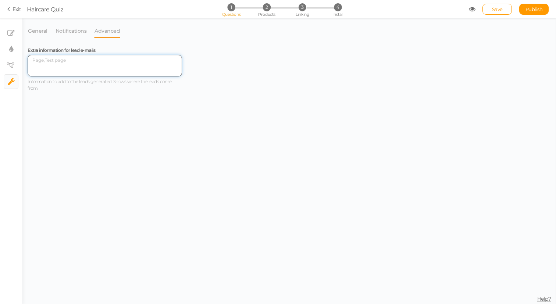
click at [77, 63] on textarea at bounding box center [105, 66] width 155 height 22
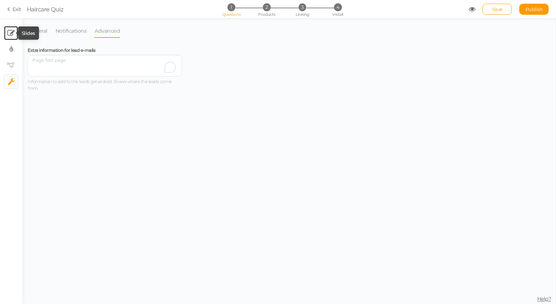
click at [12, 30] on icon at bounding box center [10, 32] width 7 height 7
select select "2"
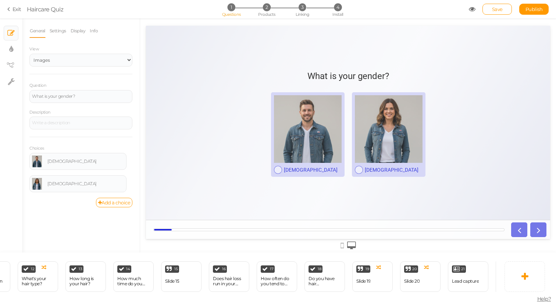
scroll to position [0, 574]
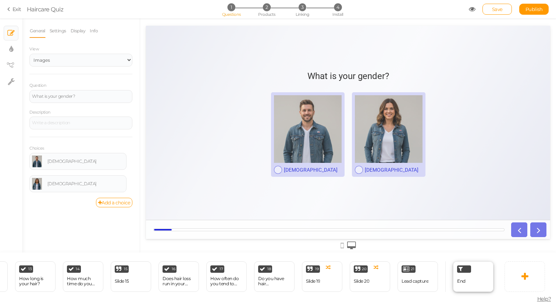
click at [462, 287] on div "End" at bounding box center [461, 281] width 8 height 13
select select "1000"
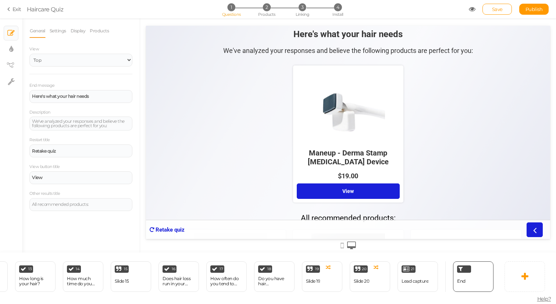
scroll to position [0, 0]
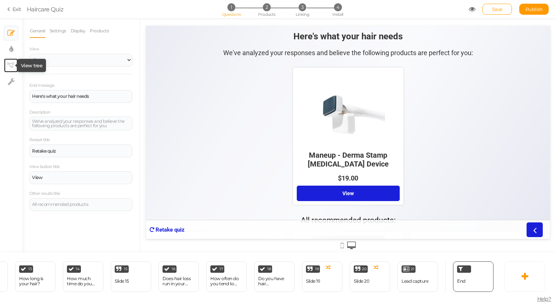
click at [12, 63] on icon at bounding box center [10, 66] width 7 height 6
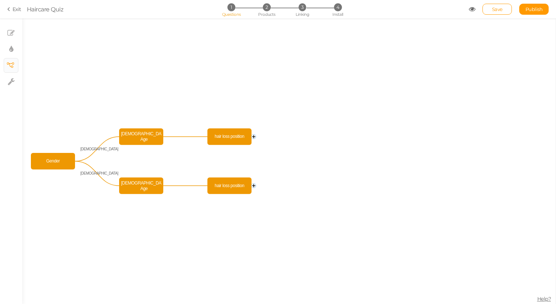
click at [255, 136] on circle at bounding box center [254, 137] width 4 height 4
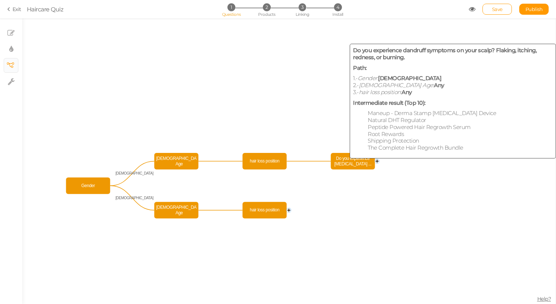
click at [350, 161] on span "Do you experience [MEDICAL_DATA] ..." at bounding box center [353, 161] width 40 height 13
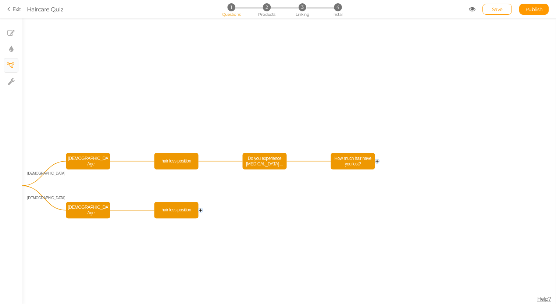
click at [199, 208] on icon "hair loss position [DEMOGRAPHIC_DATA] Age hair loss position [DEMOGRAPHIC_DATA]…" at bounding box center [289, 161] width 534 height 286
click at [201, 210] on circle at bounding box center [201, 210] width 4 height 4
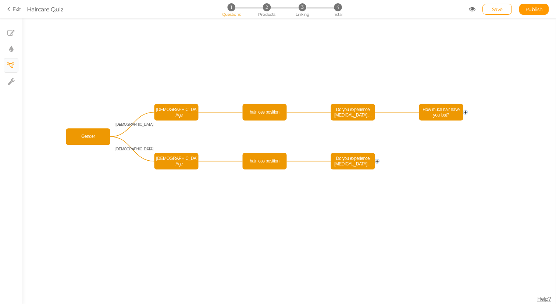
click at [378, 161] on circle at bounding box center [377, 161] width 4 height 4
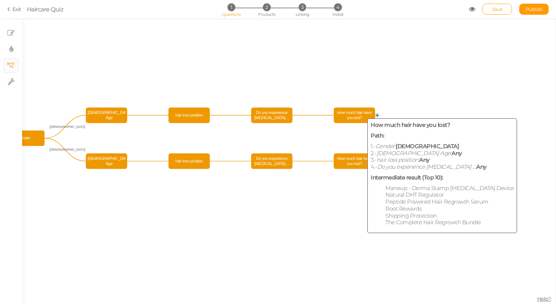
click at [358, 110] on span "How much hair have you lost?" at bounding box center [355, 115] width 38 height 12
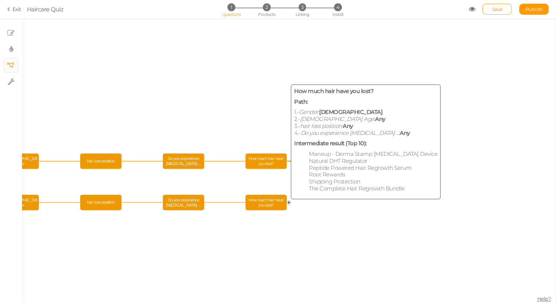
click at [275, 201] on span "How much hair have you lost?" at bounding box center [266, 203] width 38 height 12
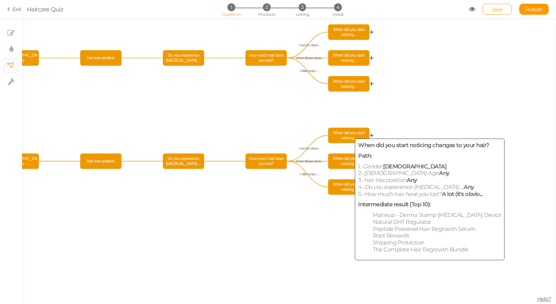
click at [354, 134] on span "When did you start noticing..." at bounding box center [349, 136] width 38 height 12
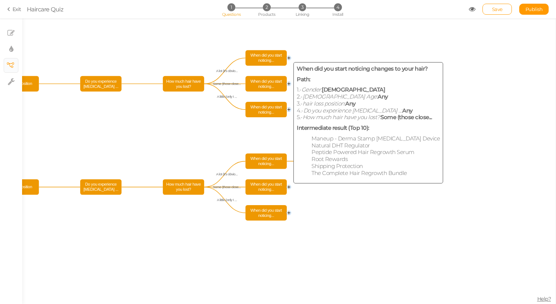
click at [275, 187] on span "When did you start noticing..." at bounding box center [266, 187] width 38 height 12
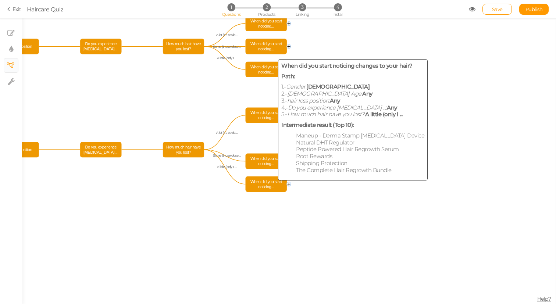
click at [270, 185] on span "When did you start noticing..." at bounding box center [266, 184] width 38 height 12
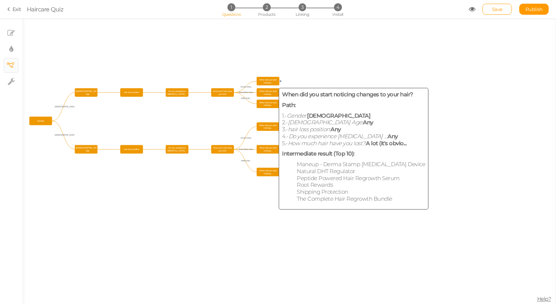
click at [269, 80] on span "When did you start noticing..." at bounding box center [268, 81] width 21 height 7
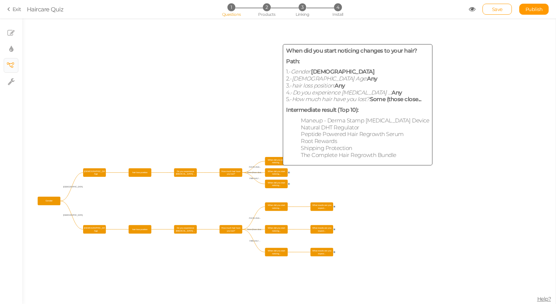
click at [274, 170] on span "When did you start noticing..." at bounding box center [276, 172] width 21 height 7
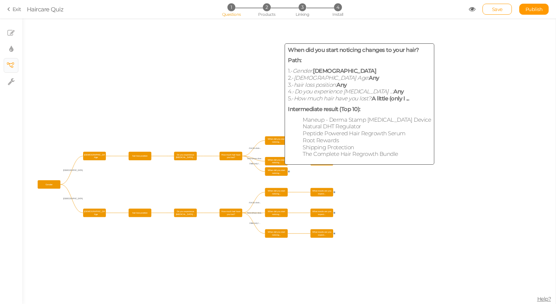
click at [276, 173] on span "When did you start noticing..." at bounding box center [276, 172] width 21 height 7
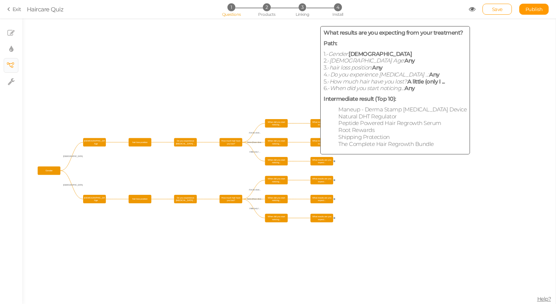
click at [316, 162] on span "What results are you expect..." at bounding box center [322, 161] width 21 height 7
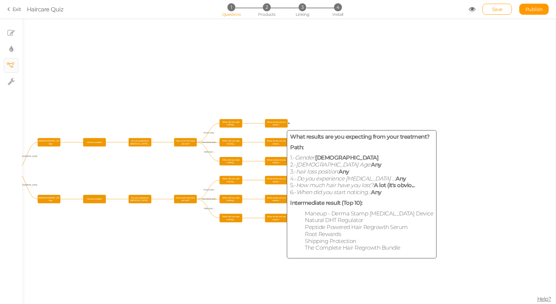
click at [278, 124] on span "What results are you expect..." at bounding box center [276, 123] width 21 height 7
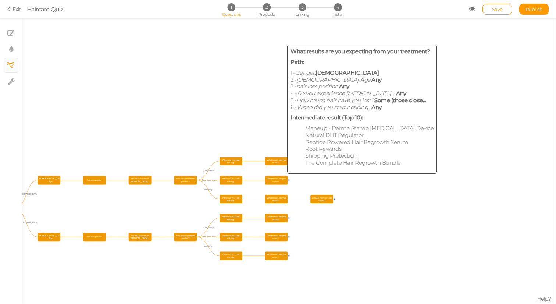
click at [277, 179] on span "What results are you expect..." at bounding box center [276, 180] width 21 height 7
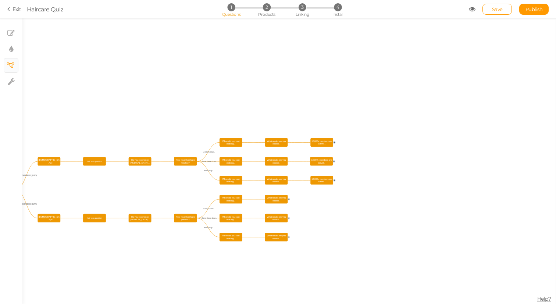
click at [276, 207] on icon "hair loss position [DEMOGRAPHIC_DATA] Age hair loss position [DEMOGRAPHIC_DATA]…" at bounding box center [289, 161] width 534 height 286
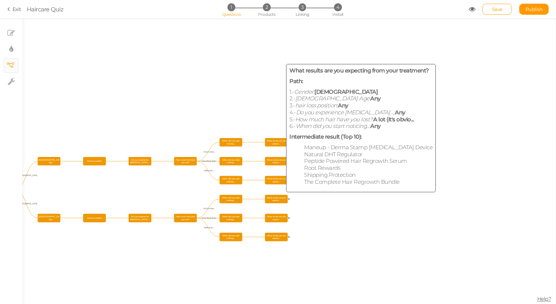
click at [277, 202] on span "What results are you expect..." at bounding box center [276, 199] width 21 height 7
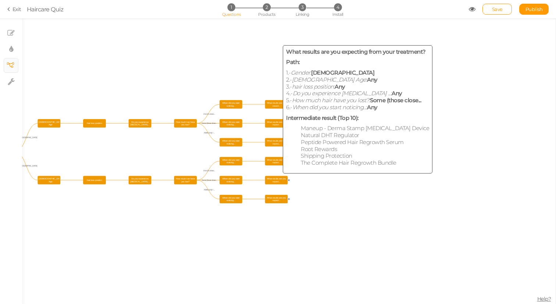
click at [274, 181] on span "What results are you expect..." at bounding box center [276, 180] width 21 height 7
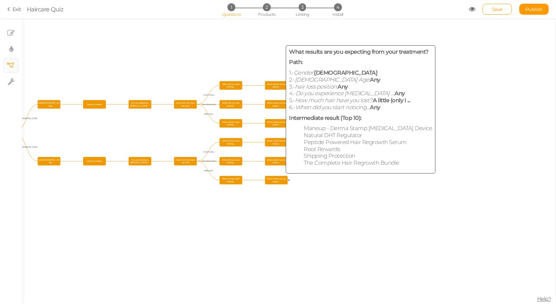
click at [277, 181] on span "What results are you expect..." at bounding box center [276, 180] width 21 height 7
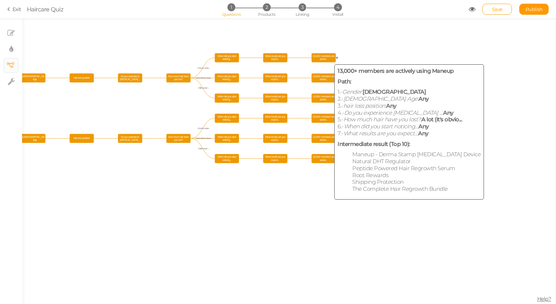
click at [325, 55] on span "13,000+ members are activel..." at bounding box center [324, 57] width 22 height 7
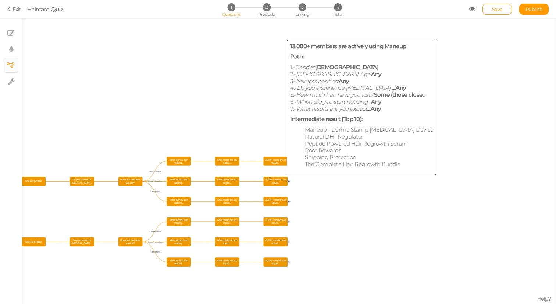
click at [276, 180] on span "13,000+ members are activel..." at bounding box center [276, 181] width 22 height 7
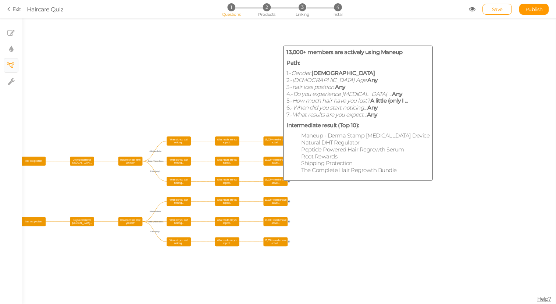
click at [276, 181] on span "13,000+ members are activel..." at bounding box center [276, 181] width 22 height 7
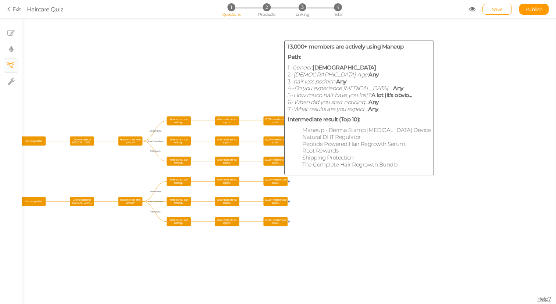
click at [275, 185] on rect at bounding box center [275, 181] width 24 height 9
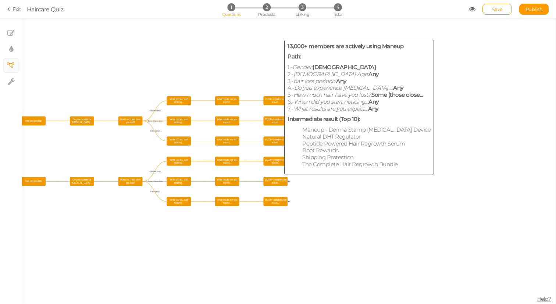
click at [275, 180] on span "13,000+ members are activel..." at bounding box center [276, 181] width 22 height 7
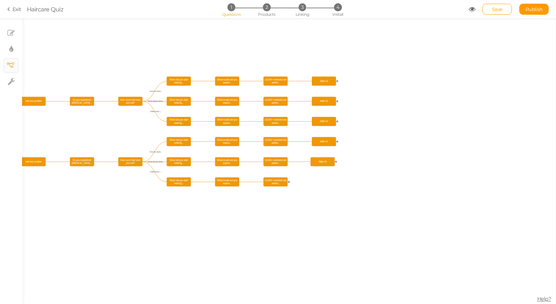
click at [275, 187] on icon "hair loss position [DEMOGRAPHIC_DATA] Age hair loss position [DEMOGRAPHIC_DATA]…" at bounding box center [289, 161] width 534 height 286
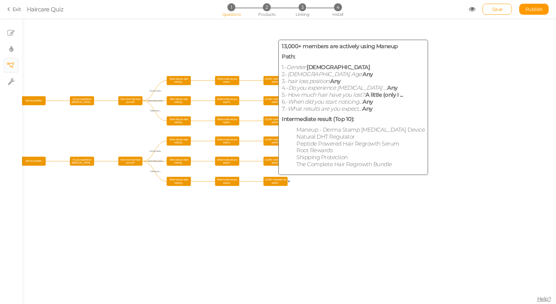
click at [274, 178] on span "13,000+ members are activel..." at bounding box center [276, 181] width 22 height 7
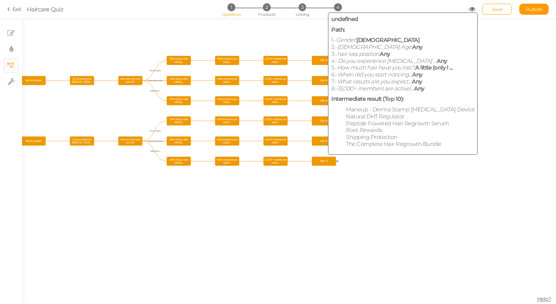
click at [319, 164] on span "Slide 10" at bounding box center [324, 161] width 22 height 7
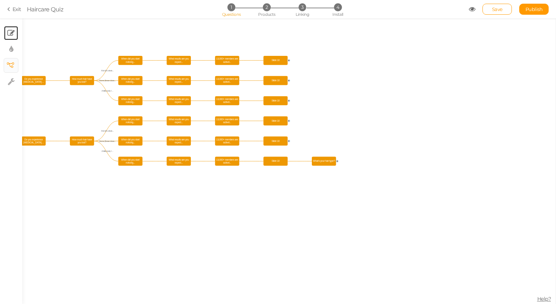
click at [15, 36] on link "× Slides" at bounding box center [11, 33] width 14 height 14
select select "2"
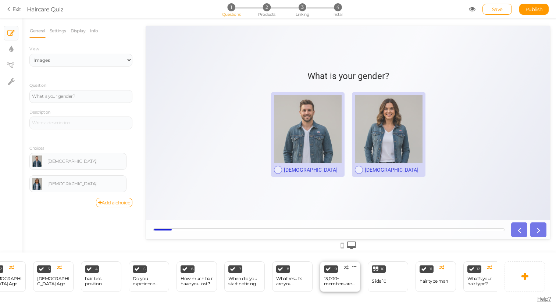
scroll to position [0, 180]
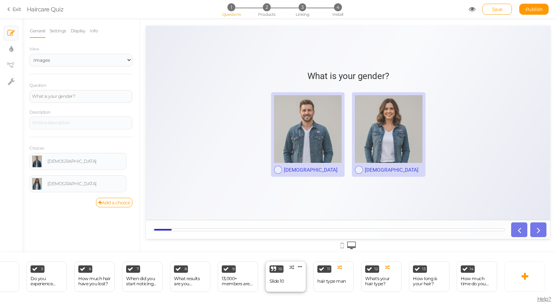
click at [286, 281] on div "10 Slide 10 × Define the conditions to show this slide. Clone Change type Delete" at bounding box center [286, 277] width 40 height 31
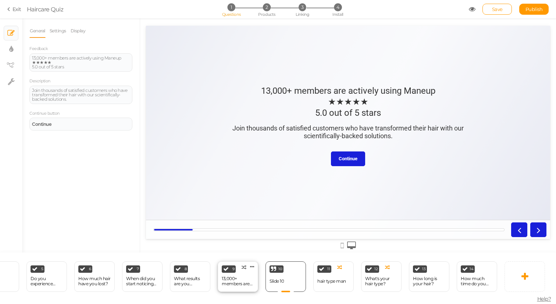
click at [241, 284] on div "13,000+ members are actively using Maneup" at bounding box center [238, 281] width 32 height 10
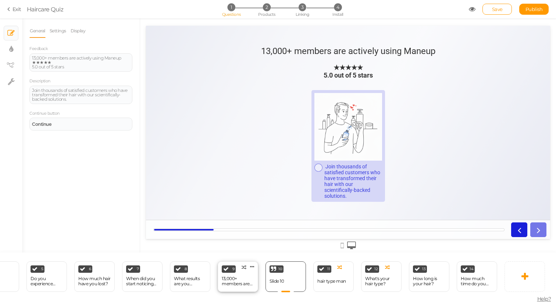
select select "2"
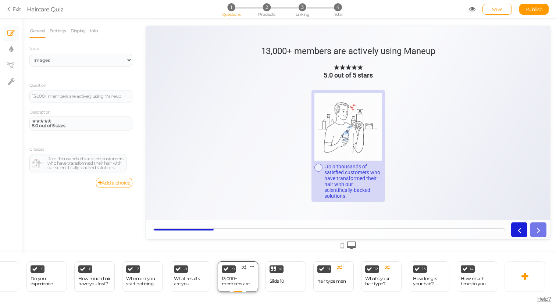
scroll to position [0, 0]
click at [270, 284] on div "Slide 10" at bounding box center [277, 281] width 14 height 13
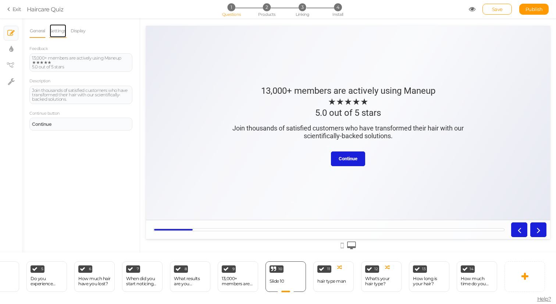
click at [56, 36] on link "Settings" at bounding box center [57, 31] width 17 height 14
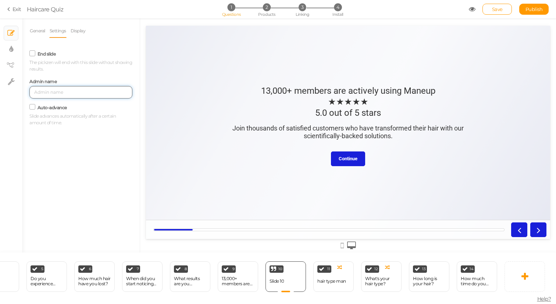
click at [44, 95] on input "text" at bounding box center [80, 92] width 103 height 13
click at [38, 91] on input "13000 members" at bounding box center [80, 92] width 103 height 13
type input "13,000 members"
click at [93, 158] on div "General Settings Display Feedback 13,000+ members are actively using Maneup ★★★…" at bounding box center [81, 138] width 118 height 229
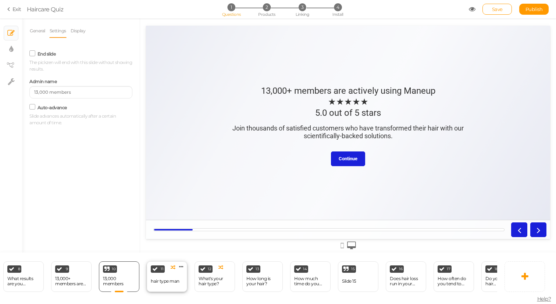
scroll to position [0, 348]
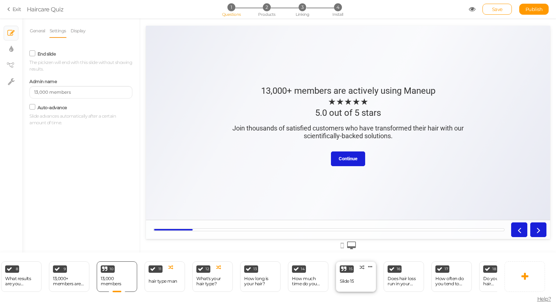
click at [349, 283] on div "Slide 15" at bounding box center [347, 281] width 14 height 5
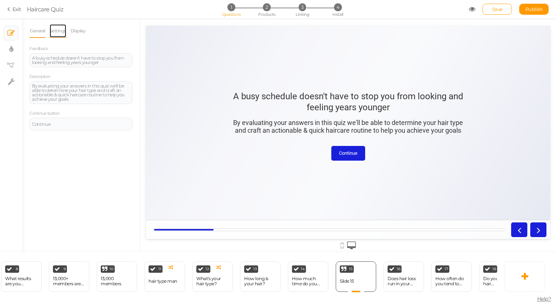
click at [62, 38] on link "Settings" at bounding box center [57, 31] width 17 height 14
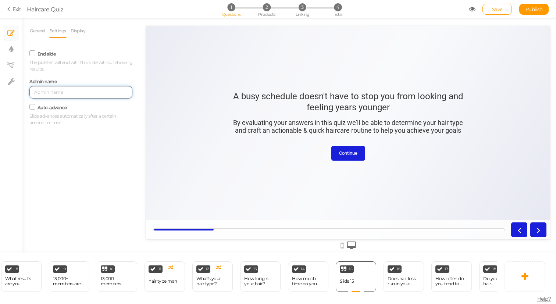
click at [59, 95] on input "text" at bounding box center [80, 92] width 103 height 13
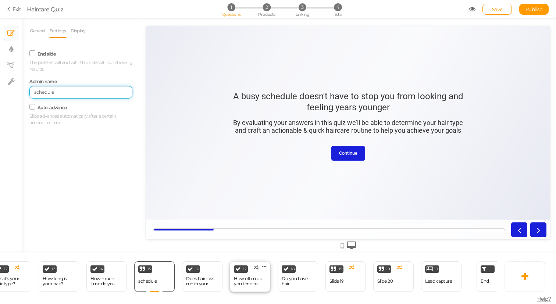
scroll to position [0, 574]
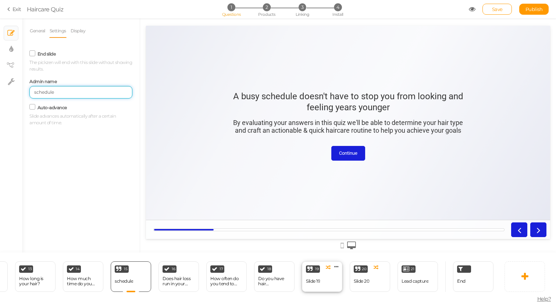
type input "schedule"
click at [326, 279] on div "19 Slide 19 × Define the conditions to show this slide. Clone Change type Delete" at bounding box center [322, 277] width 40 height 31
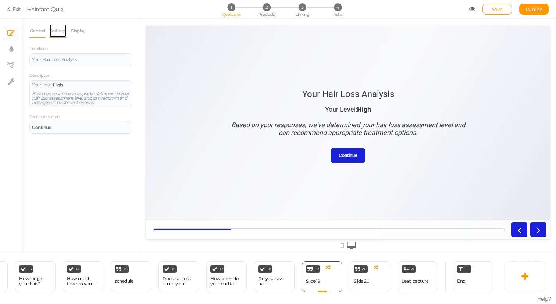
click at [59, 28] on link "Settings" at bounding box center [57, 31] width 17 height 14
click at [54, 95] on input "text" at bounding box center [80, 92] width 103 height 13
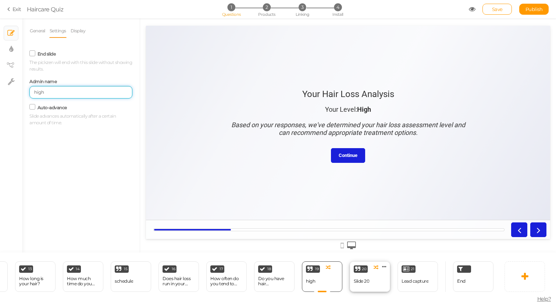
type input "high"
click at [354, 282] on div "Slide 20" at bounding box center [361, 281] width 15 height 5
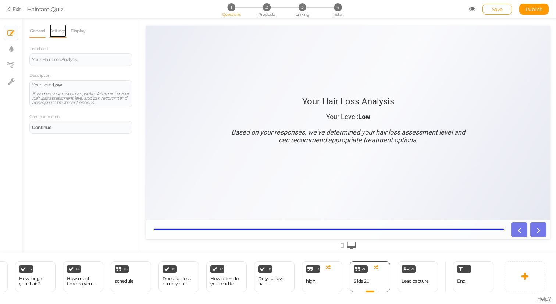
click at [64, 28] on link "Settings" at bounding box center [57, 31] width 17 height 14
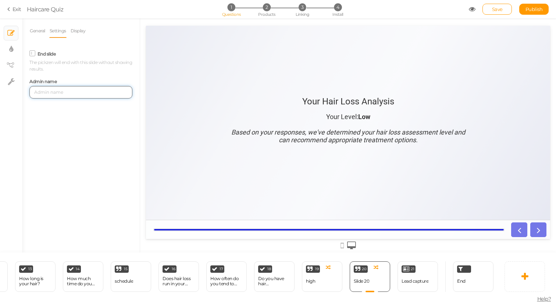
click at [57, 91] on input "text" at bounding box center [80, 92] width 103 height 13
type input "low"
click at [424, 284] on div "Lead capture" at bounding box center [415, 281] width 27 height 13
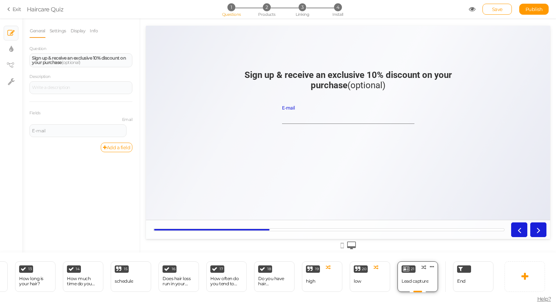
scroll to position [0, 0]
click at [469, 285] on div "End" at bounding box center [473, 277] width 40 height 31
select select "1000"
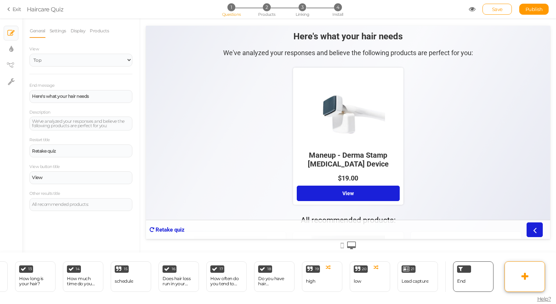
click at [523, 275] on icon at bounding box center [525, 276] width 7 height 9
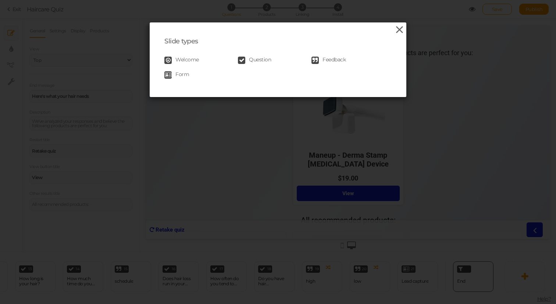
click at [398, 31] on icon at bounding box center [399, 29] width 11 height 11
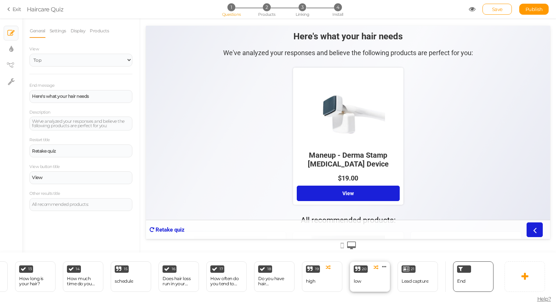
click at [375, 281] on div "20 low × Define the conditions to show this slide. Clone Change type Delete" at bounding box center [370, 277] width 40 height 31
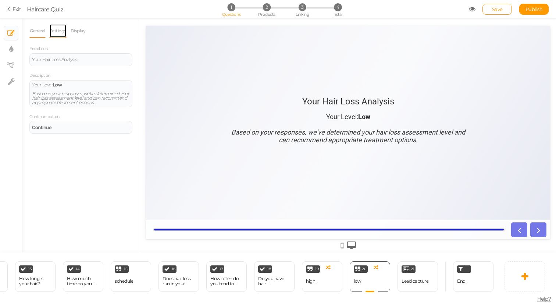
click at [54, 28] on link "Settings" at bounding box center [57, 31] width 17 height 14
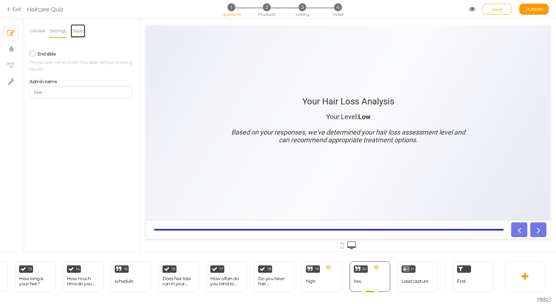
click at [79, 31] on link "Display" at bounding box center [78, 31] width 16 height 14
click at [56, 29] on link "Settings" at bounding box center [57, 31] width 17 height 14
click at [10, 79] on icon at bounding box center [11, 81] width 7 height 7
select select "en"
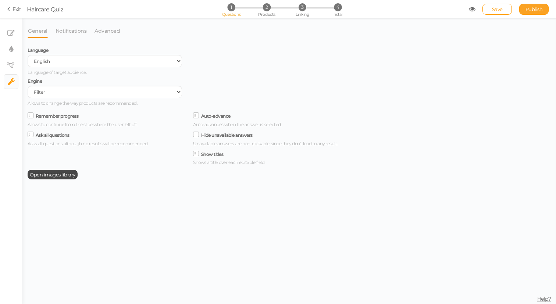
click at [533, 7] on span "Publish" at bounding box center [534, 9] width 17 height 6
click at [13, 65] on icon at bounding box center [10, 66] width 7 height 6
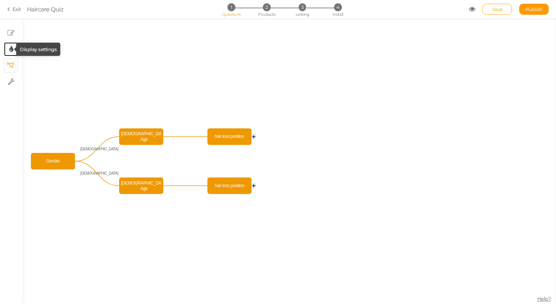
click at [11, 51] on icon at bounding box center [11, 49] width 4 height 7
select select "2"
select select "roboto"
select select "fade"
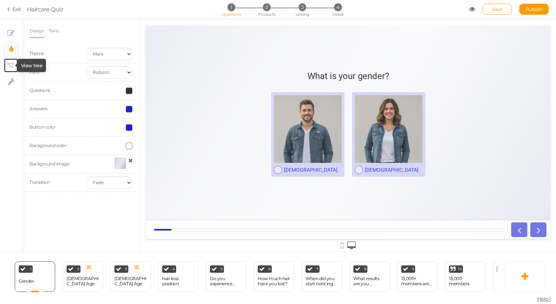
click at [13, 68] on icon at bounding box center [10, 66] width 7 height 6
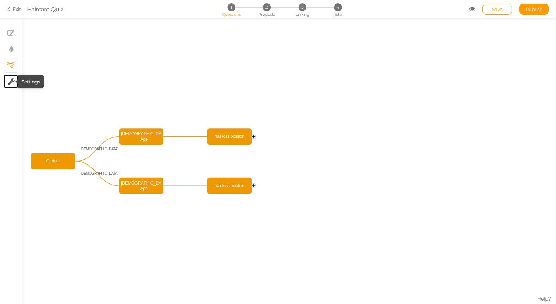
click at [9, 79] on icon at bounding box center [11, 81] width 7 height 7
select select "en"
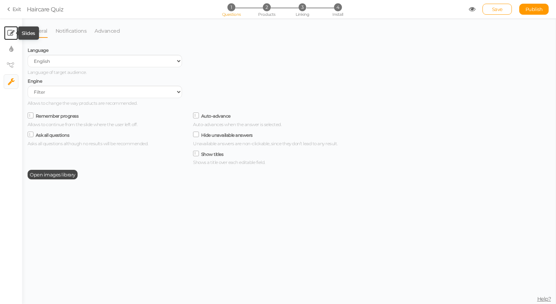
click at [10, 33] on icon at bounding box center [10, 32] width 7 height 7
select select "2"
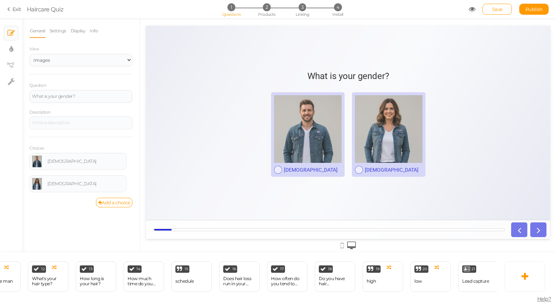
scroll to position [0, 574]
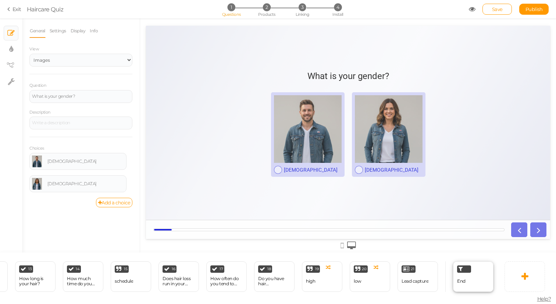
click at [471, 279] on div "End" at bounding box center [473, 277] width 40 height 31
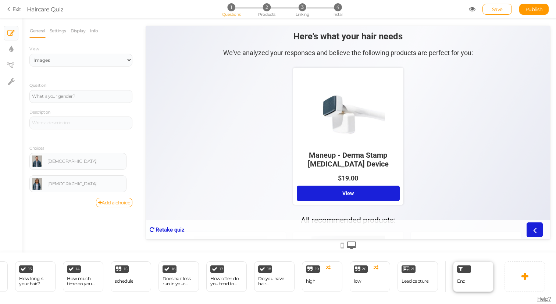
select select "1000"
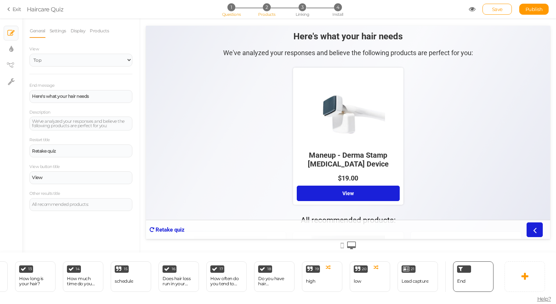
click at [267, 6] on span "2" at bounding box center [267, 7] width 8 height 8
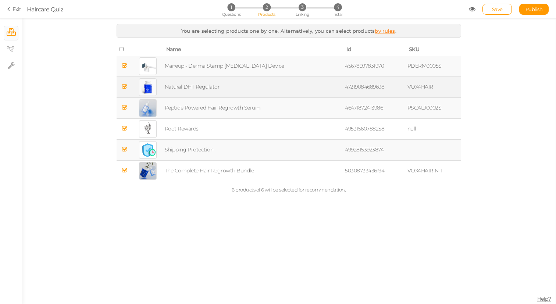
click at [124, 86] on icon at bounding box center [124, 87] width 5 height 6
click at [125, 65] on icon at bounding box center [124, 66] width 5 height 6
click at [126, 149] on icon at bounding box center [124, 150] width 5 height 6
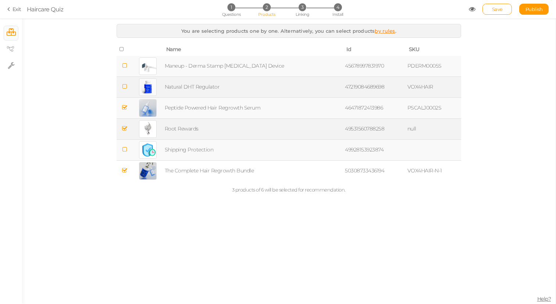
click at [126, 131] on icon at bounding box center [124, 129] width 5 height 6
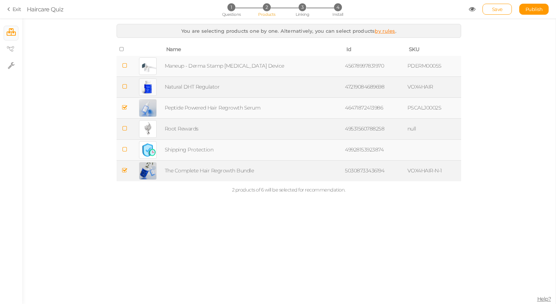
click at [124, 169] on icon at bounding box center [124, 171] width 5 height 6
click at [304, 10] on span "3" at bounding box center [303, 7] width 8 height 8
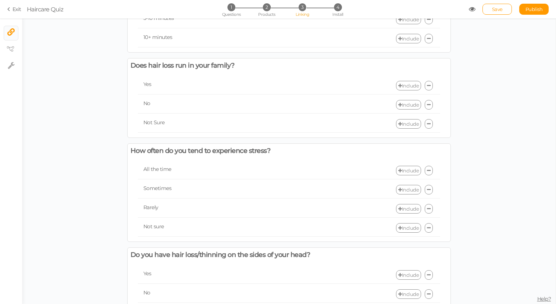
scroll to position [1248, 0]
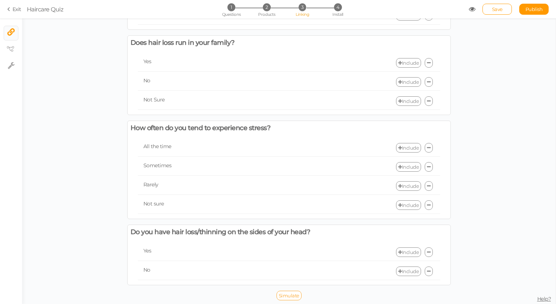
click at [288, 294] on span "Simulate" at bounding box center [289, 296] width 21 height 6
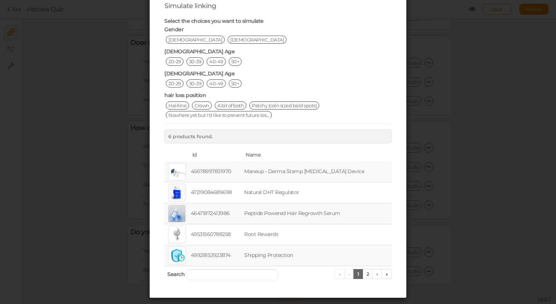
scroll to position [42, 0]
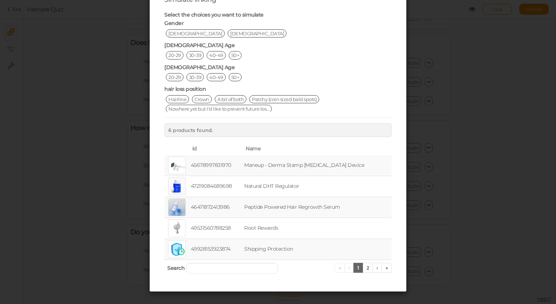
click at [307, 207] on td "Peptide Powered Hair Regrowth Serum" at bounding box center [317, 207] width 149 height 21
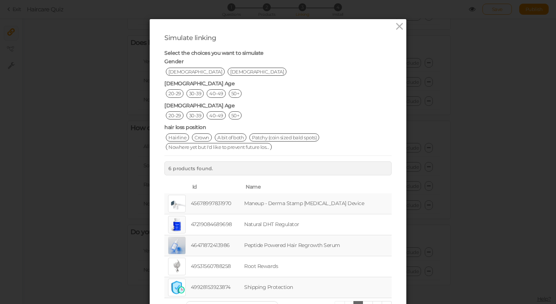
scroll to position [0, 0]
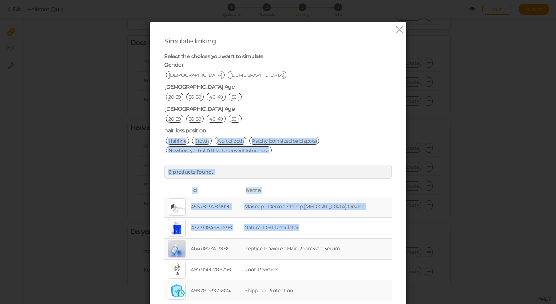
drag, startPoint x: 174, startPoint y: 252, endPoint x: 212, endPoint y: 135, distance: 122.9
click at [212, 135] on div "Simulate linking Select the choices you want to simulate Gender [DEMOGRAPHIC_DA…" at bounding box center [277, 178] width 227 height 282
click at [171, 249] on div at bounding box center [177, 249] width 18 height 18
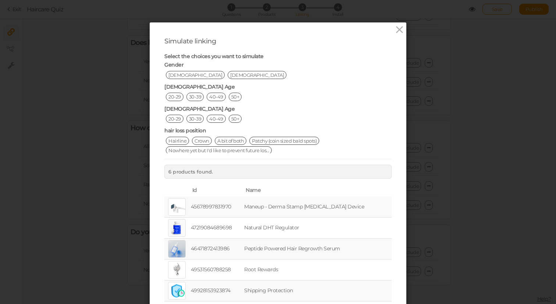
click at [184, 247] on div at bounding box center [177, 249] width 18 height 18
click at [228, 248] on td "46471872413986" at bounding box center [216, 248] width 53 height 21
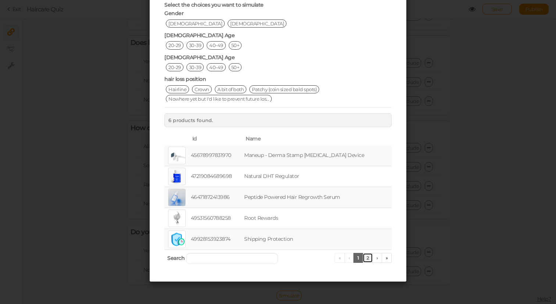
click at [369, 255] on link "2" at bounding box center [368, 258] width 11 height 10
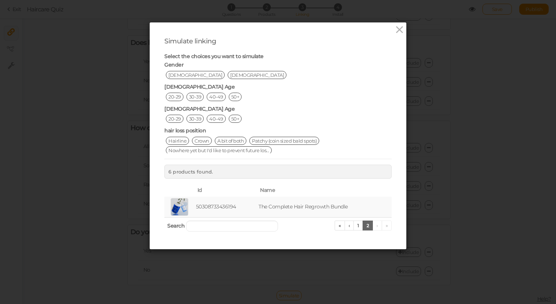
scroll to position [0, 0]
click at [176, 75] on span "[DEMOGRAPHIC_DATA]" at bounding box center [195, 75] width 59 height 8
click at [228, 75] on span "[DEMOGRAPHIC_DATA]" at bounding box center [257, 75] width 59 height 8
click at [177, 100] on span "20-29" at bounding box center [175, 97] width 18 height 8
click at [199, 100] on span "30-39" at bounding box center [196, 97] width 18 height 8
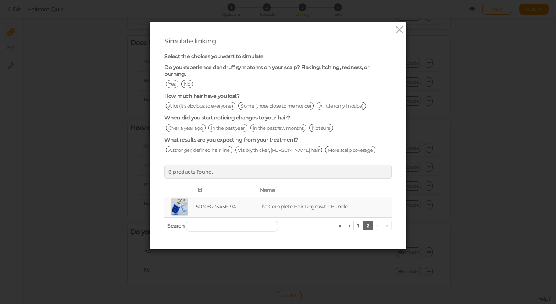
scroll to position [108, 0]
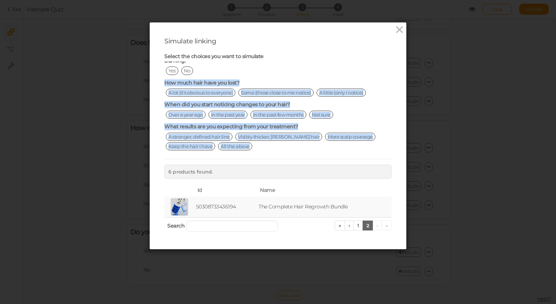
drag, startPoint x: 375, startPoint y: 139, endPoint x: 266, endPoint y: 70, distance: 129.4
click at [266, 70] on div "Gender [DEMOGRAPHIC_DATA] [DEMOGRAPHIC_DATA] [DEMOGRAPHIC_DATA] Age [DEMOGRAPHI…" at bounding box center [277, 107] width 227 height 92
click at [338, 112] on div "Over a year ago In the past year In the past few months Not sure" at bounding box center [277, 115] width 227 height 10
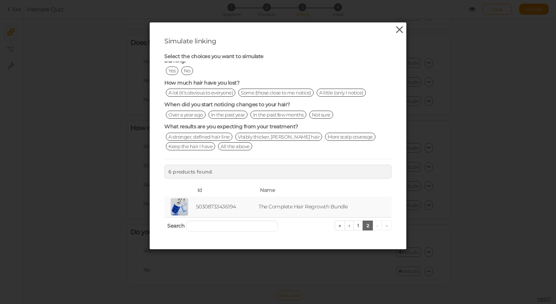
click at [397, 29] on icon at bounding box center [399, 29] width 11 height 11
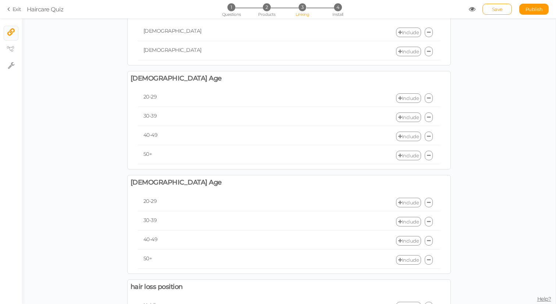
scroll to position [0, 0]
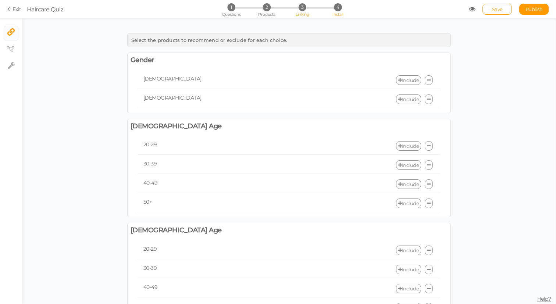
click at [339, 10] on span "4" at bounding box center [338, 7] width 8 height 8
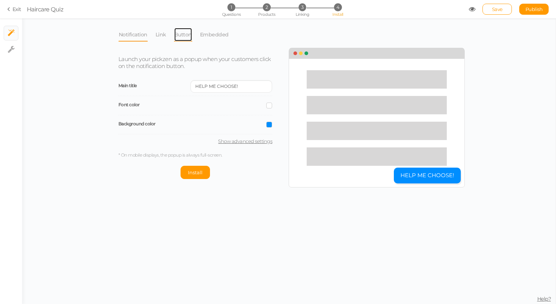
click at [184, 32] on link "Button" at bounding box center [183, 35] width 18 height 14
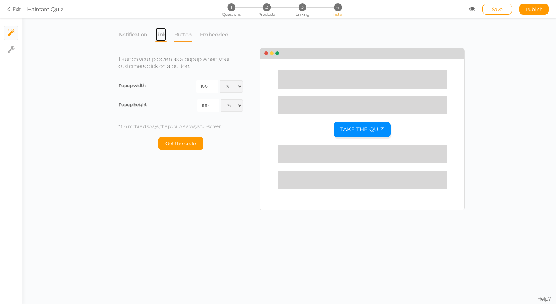
click at [158, 35] on link "Link" at bounding box center [160, 35] width 11 height 14
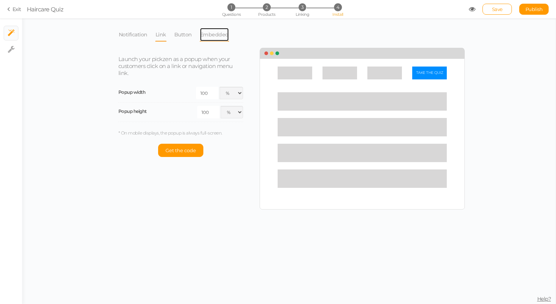
click at [212, 35] on link "Embedded" at bounding box center [214, 35] width 29 height 14
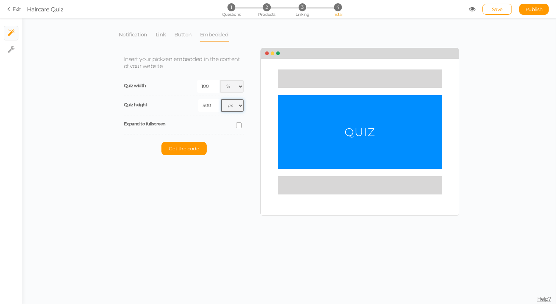
click at [234, 105] on select "px % vh" at bounding box center [233, 105] width 22 height 13
select select "pct"
click at [222, 99] on select "px % vh" at bounding box center [233, 105] width 22 height 13
click at [211, 104] on input "500" at bounding box center [209, 105] width 22 height 13
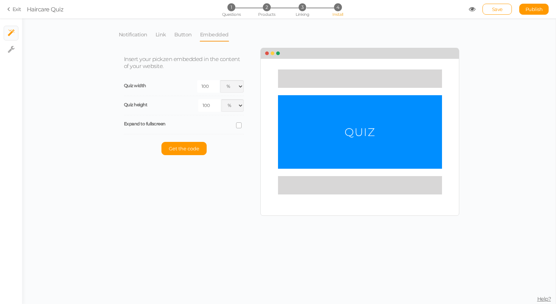
type input "100"
click at [241, 127] on icon at bounding box center [239, 126] width 10 height 4
click at [0, 0] on input "checkbox" at bounding box center [0, 0] width 0 height 0
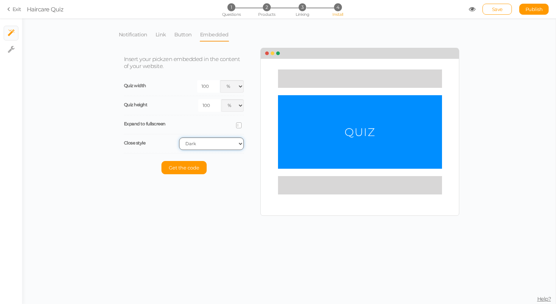
click at [228, 143] on select "Light Dark" at bounding box center [211, 144] width 65 height 13
select select "light"
click at [179, 138] on select "Light Dark" at bounding box center [211, 144] width 65 height 13
click at [188, 161] on button "Get the code" at bounding box center [184, 167] width 45 height 13
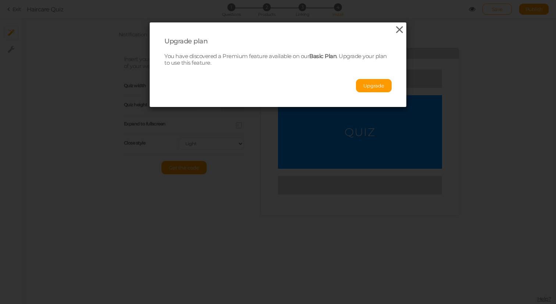
click at [398, 31] on icon at bounding box center [399, 29] width 11 height 11
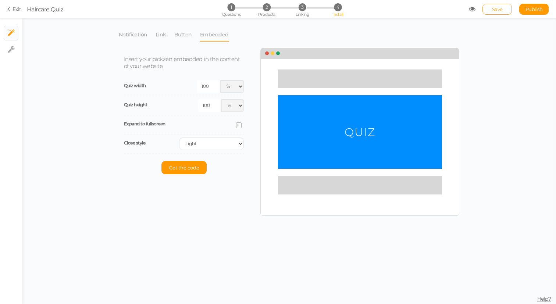
click at [502, 10] on span "Save" at bounding box center [497, 9] width 11 height 6
click at [185, 165] on span "Get the code" at bounding box center [184, 168] width 31 height 6
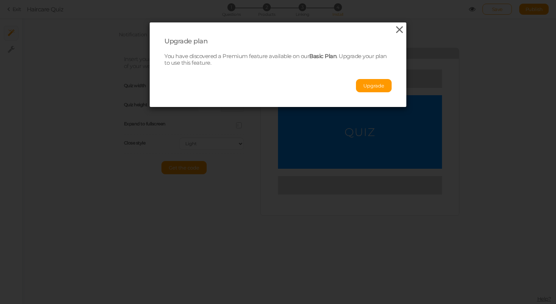
click at [399, 32] on icon at bounding box center [399, 29] width 11 height 11
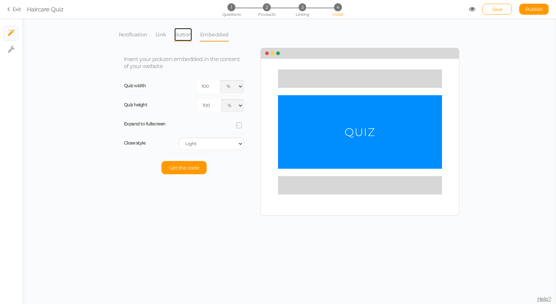
click at [186, 30] on link "Button" at bounding box center [183, 35] width 18 height 14
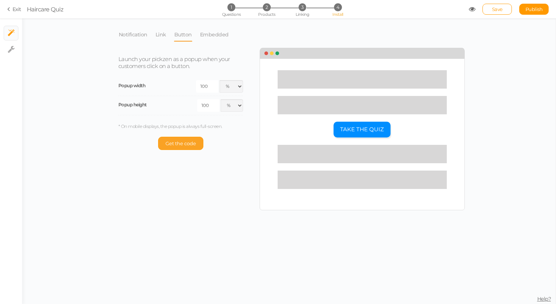
click at [180, 142] on span "Get the code" at bounding box center [181, 144] width 31 height 6
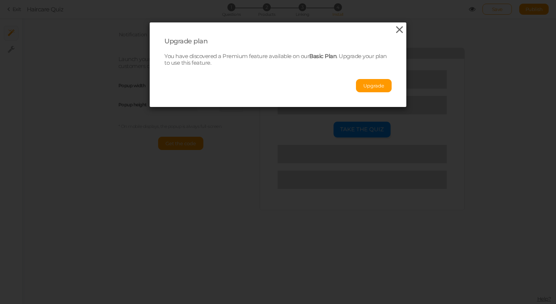
click at [400, 28] on icon at bounding box center [399, 29] width 11 height 11
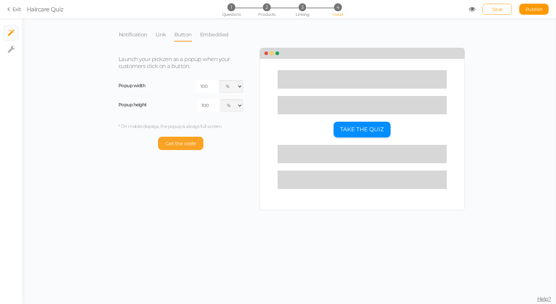
click at [187, 147] on button "Get the code" at bounding box center [180, 143] width 45 height 13
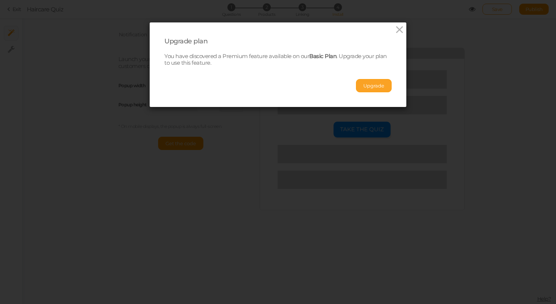
click at [367, 89] on button "Upgrade" at bounding box center [374, 85] width 36 height 13
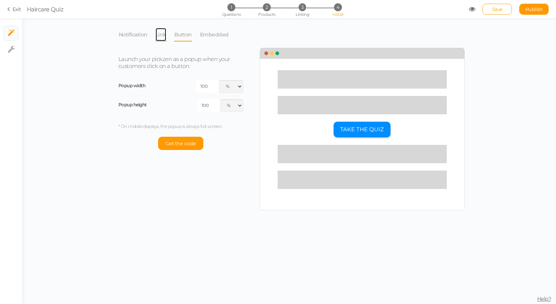
click at [162, 34] on link "Link" at bounding box center [160, 35] width 11 height 14
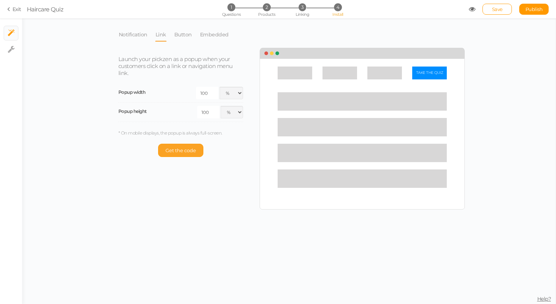
click at [184, 148] on span "Get the code" at bounding box center [181, 151] width 31 height 6
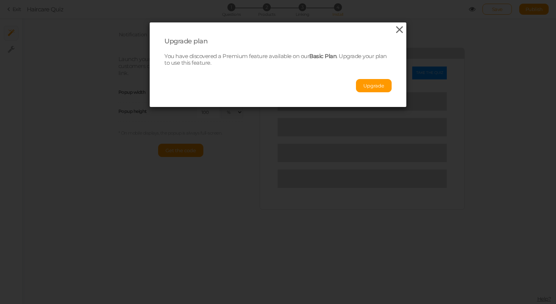
click at [401, 25] on icon at bounding box center [399, 29] width 11 height 11
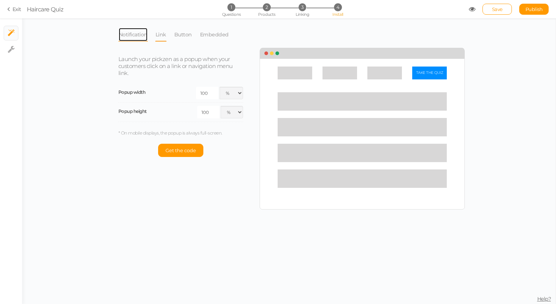
click at [124, 36] on link "Notification" at bounding box center [132, 35] width 29 height 14
